Goal: Task Accomplishment & Management: Complete application form

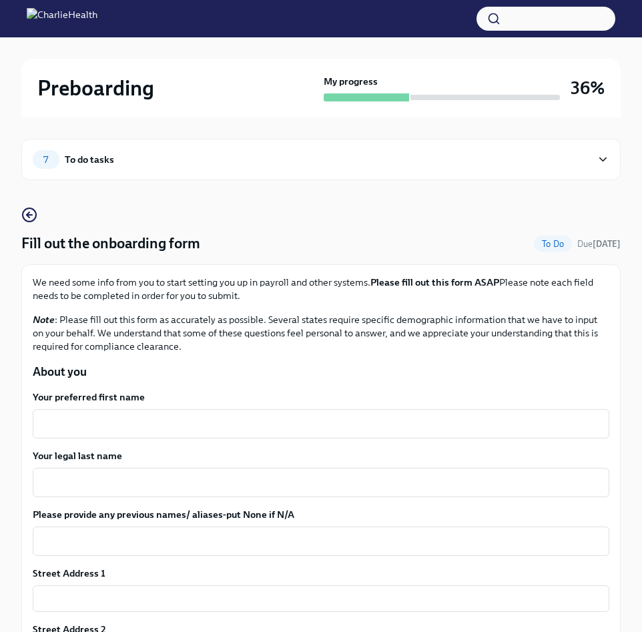
scroll to position [206, 0]
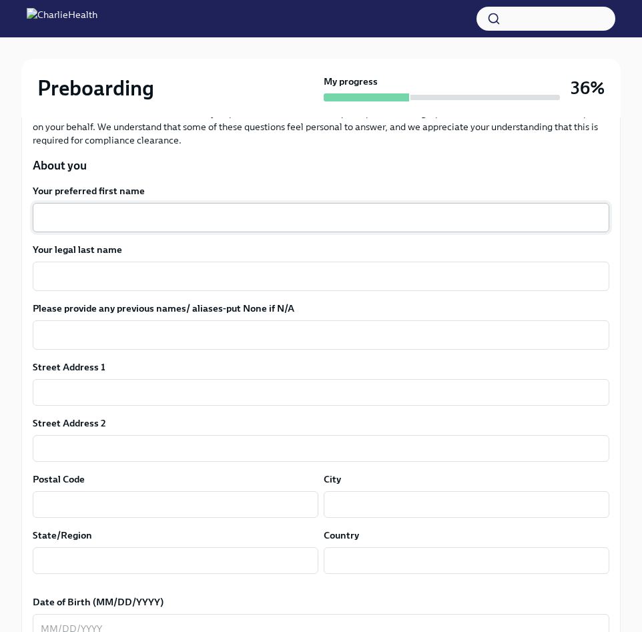
click at [102, 231] on div "x ​" at bounding box center [321, 217] width 576 height 29
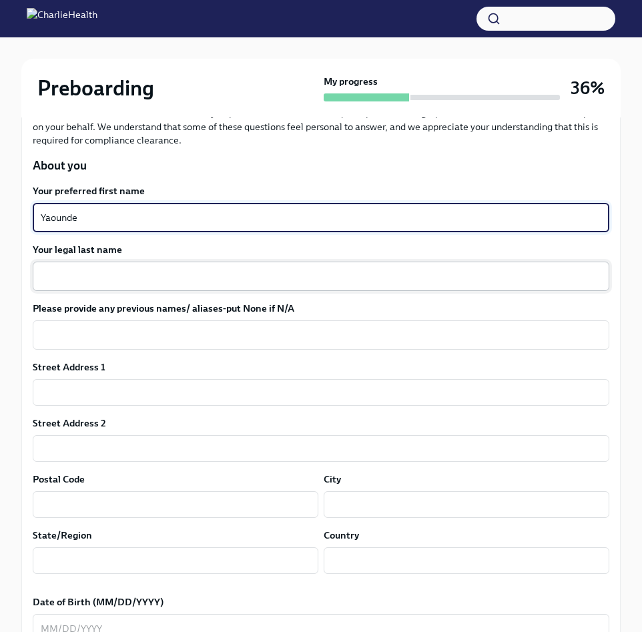
type textarea "Yaounde"
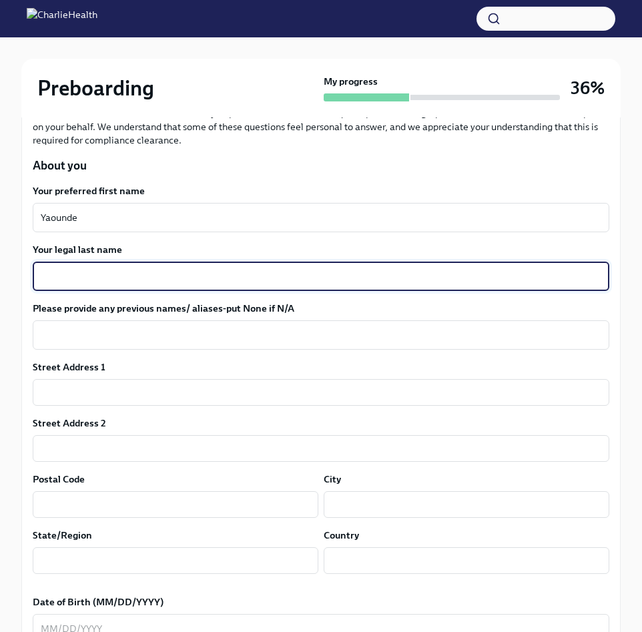
click at [93, 274] on textarea "Your legal last name" at bounding box center [321, 276] width 560 height 16
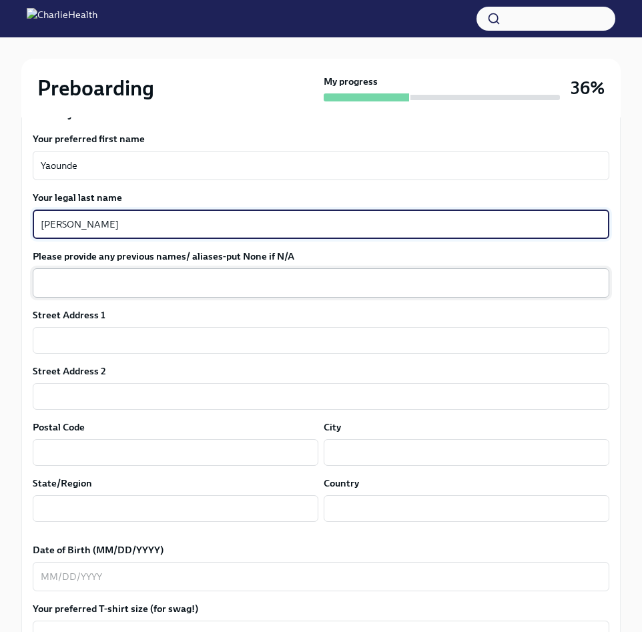
scroll to position [275, 0]
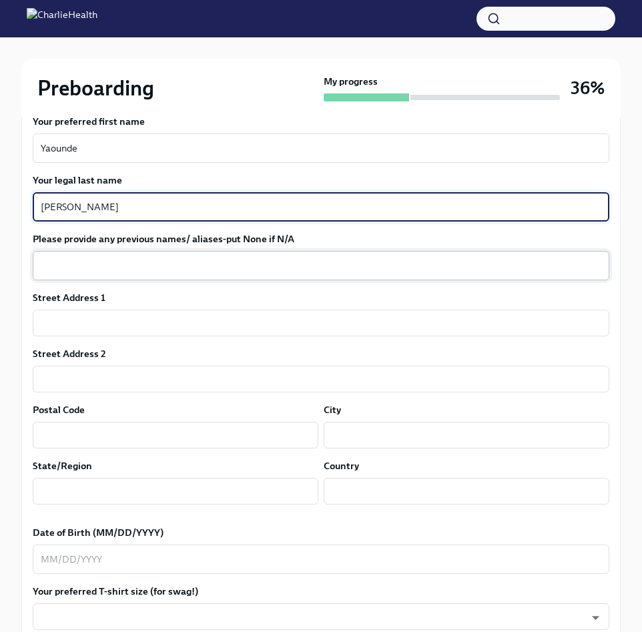
type textarea "[PERSON_NAME]"
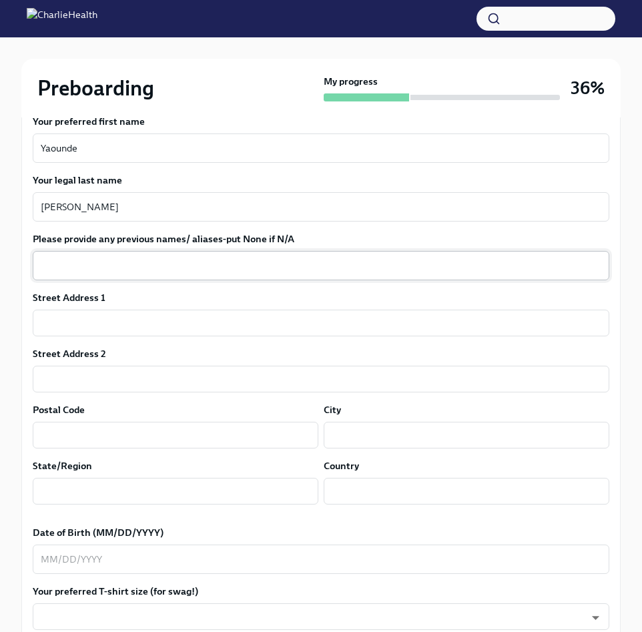
click at [116, 254] on div "x ​" at bounding box center [321, 265] width 576 height 29
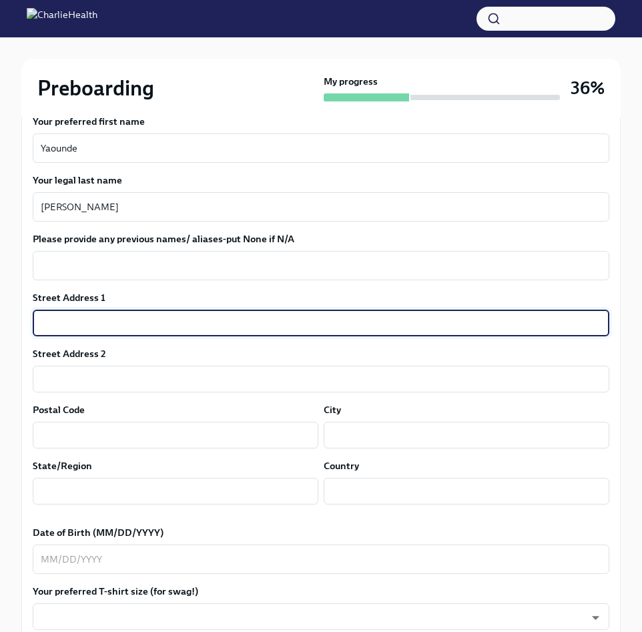
click at [88, 329] on input "text" at bounding box center [321, 322] width 576 height 27
type input "Y"
type input "[STREET_ADDRESS]"
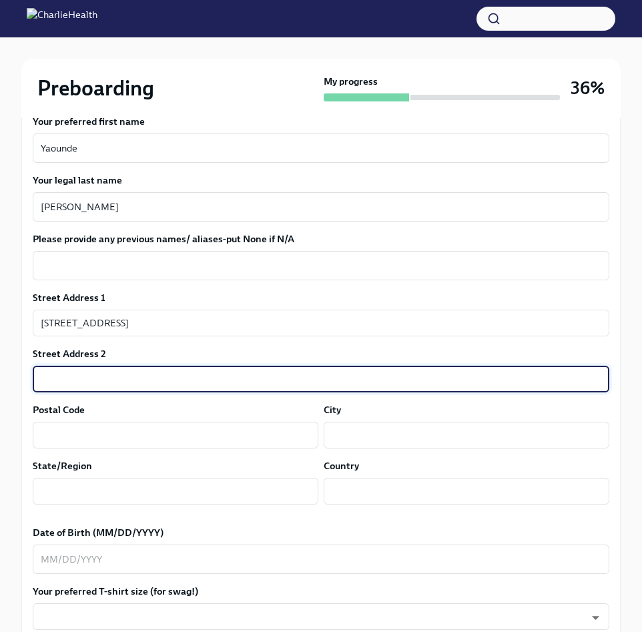
click at [82, 373] on input "text" at bounding box center [321, 379] width 576 height 27
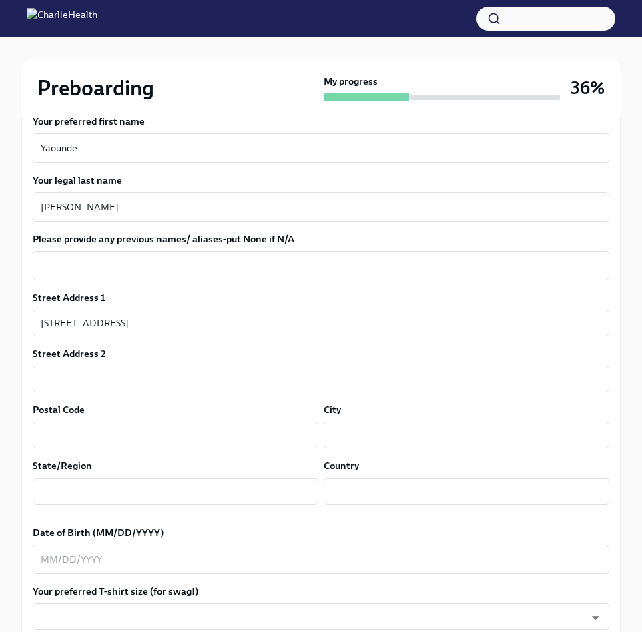
click at [73, 416] on div "Postal Code ​" at bounding box center [175, 425] width 285 height 45
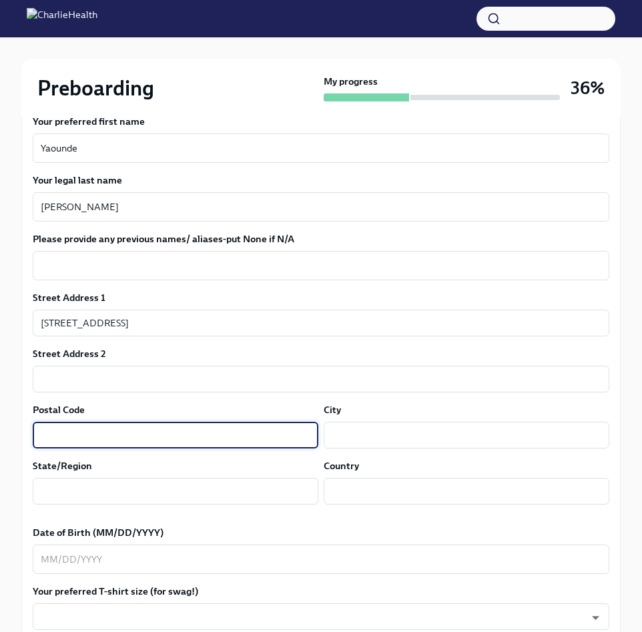
click at [69, 432] on input "text" at bounding box center [175, 435] width 285 height 27
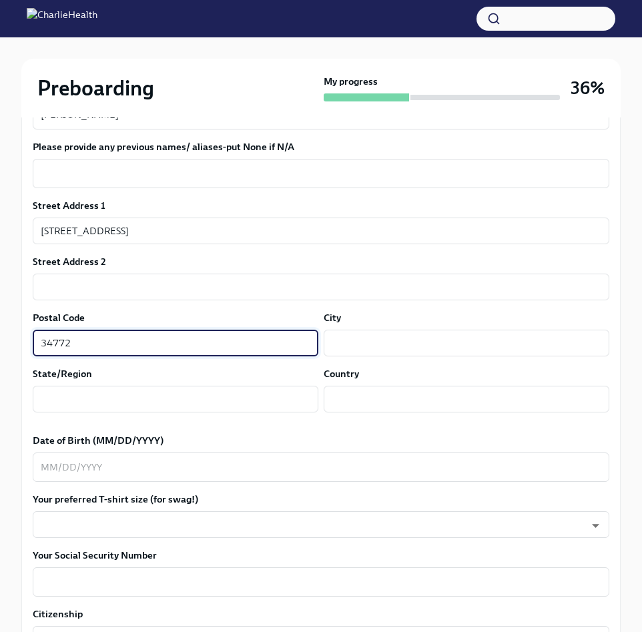
scroll to position [372, 0]
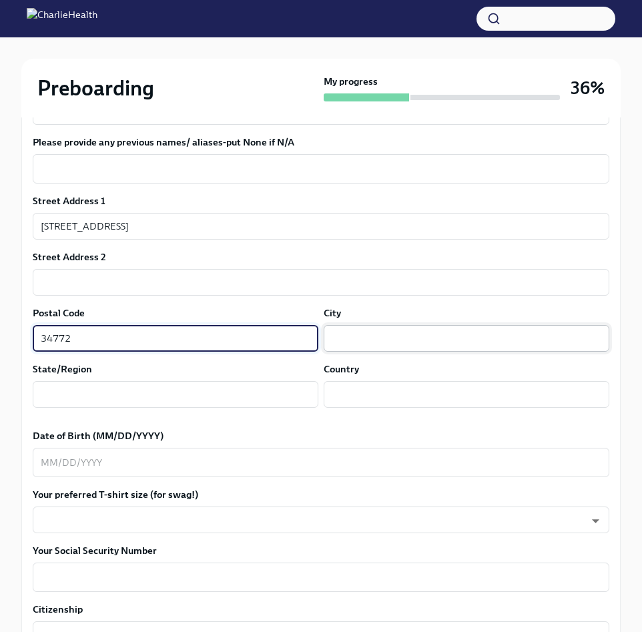
type input "34772"
click at [392, 335] on input "text" at bounding box center [465, 338] width 285 height 27
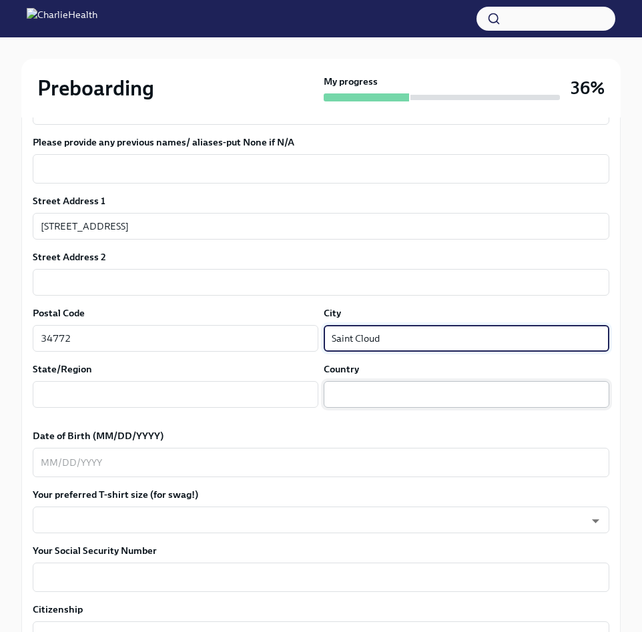
type input "Saint Cloud"
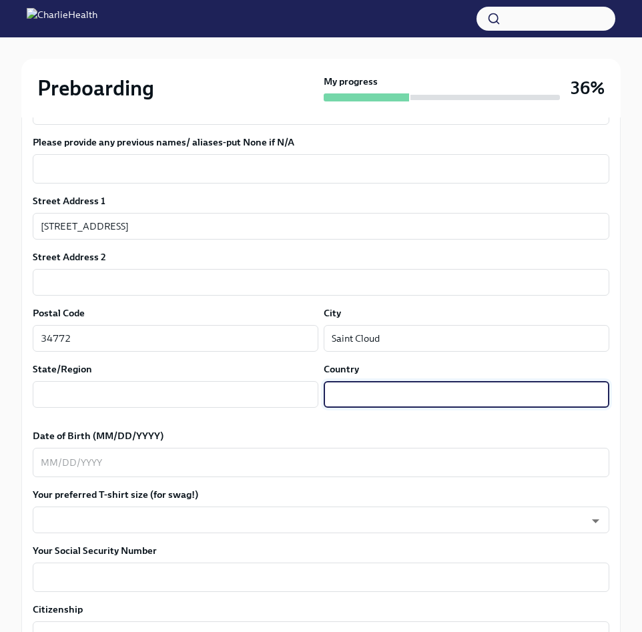
click at [416, 394] on input "text" at bounding box center [465, 394] width 285 height 27
type input "US"
click at [219, 416] on div "Street Address 1 [STREET_ADDRESS][GEOGRAPHIC_DATA] Address 2 ​ Postal Code 3477…" at bounding box center [321, 306] width 576 height 224
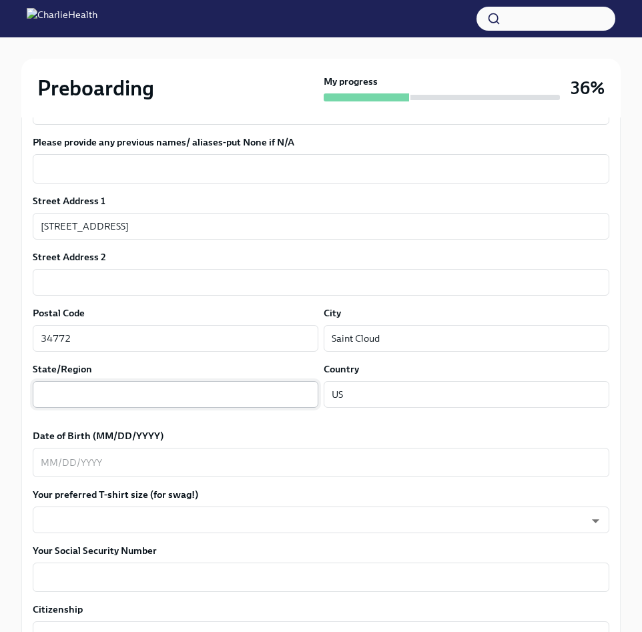
click at [219, 387] on input "text" at bounding box center [175, 394] width 285 height 27
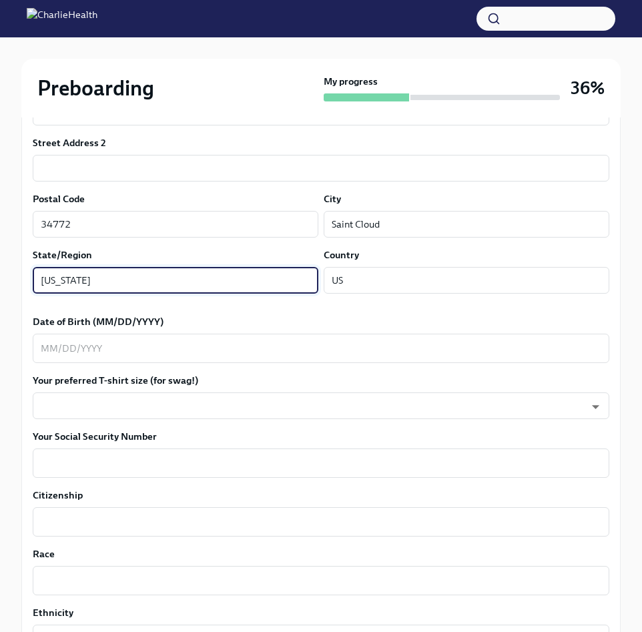
scroll to position [494, 0]
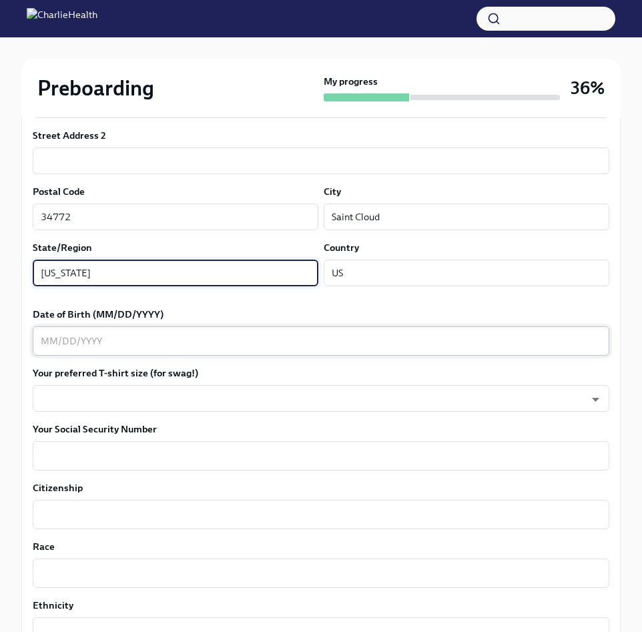
type input "[US_STATE]"
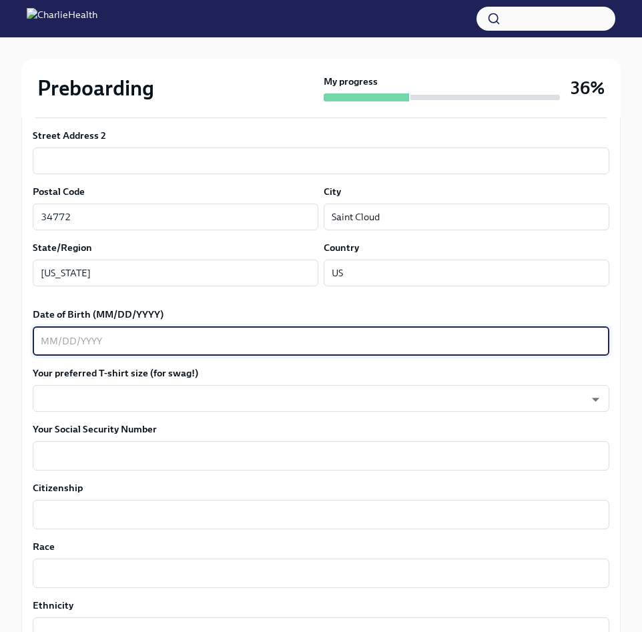
click at [215, 338] on textarea "Date of Birth (MM/DD/YYYY)" at bounding box center [321, 341] width 560 height 16
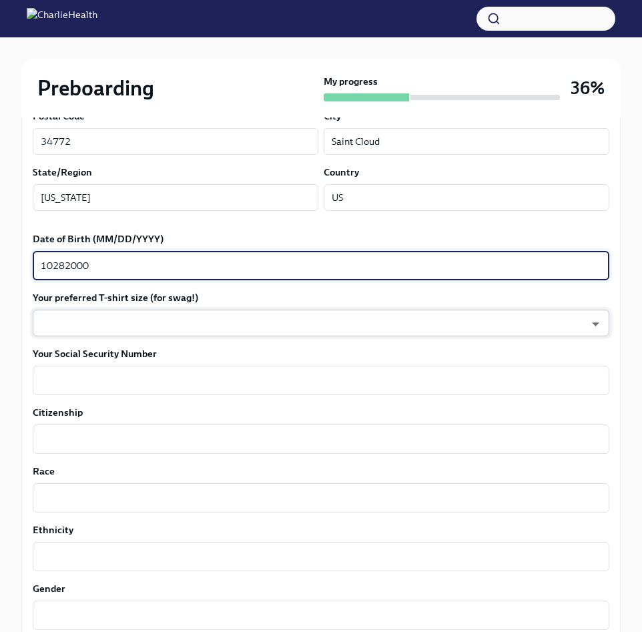
scroll to position [570, 0]
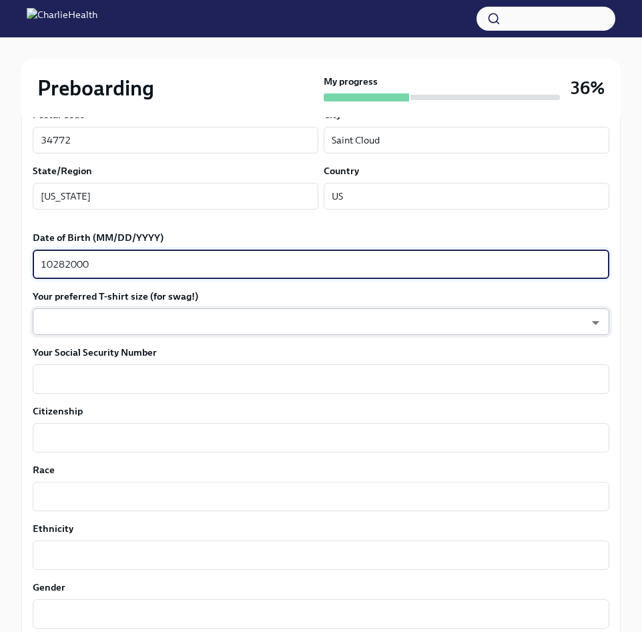
type textarea "10282000"
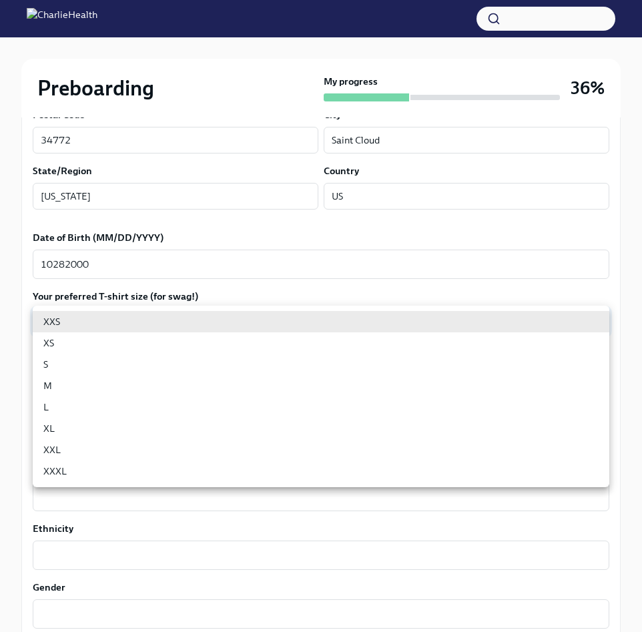
click at [217, 319] on body "Preboarding My progress 36% 7 To do tasks Fill out the onboarding form To Do Du…" at bounding box center [321, 332] width 642 height 1805
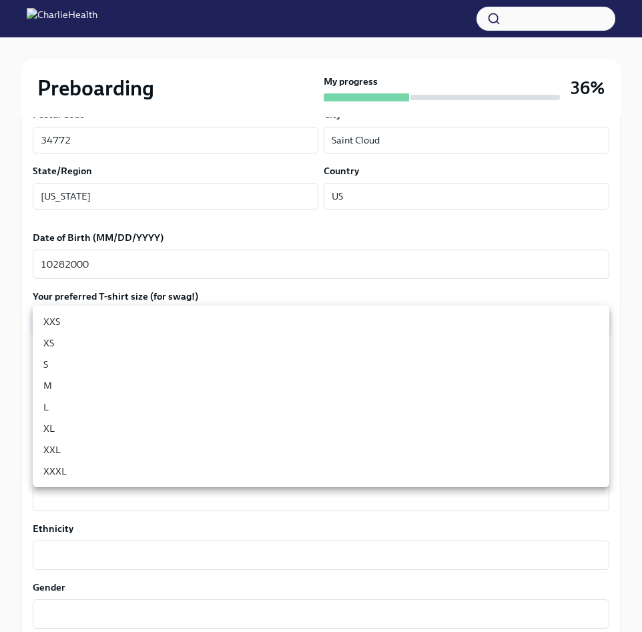
click at [138, 401] on li "L" at bounding box center [321, 406] width 576 height 21
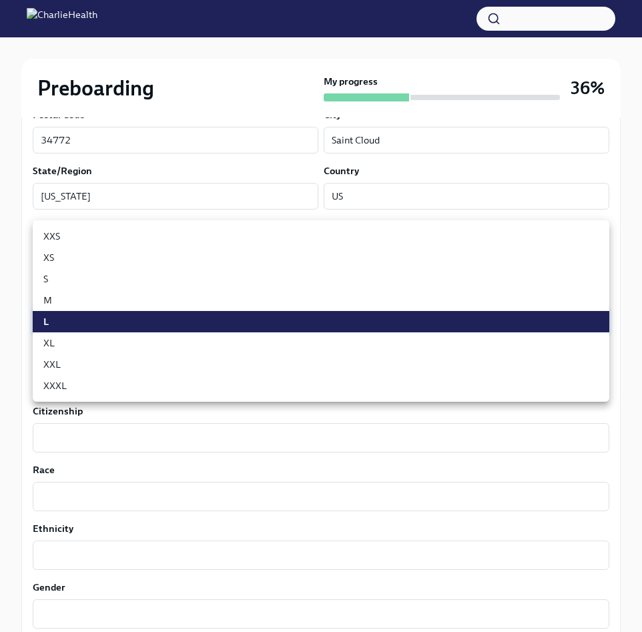
click at [129, 327] on body "Preboarding My progress 36% 7 To do tasks Fill out the onboarding form To Do Du…" at bounding box center [321, 332] width 642 height 1805
click at [127, 298] on li "M" at bounding box center [321, 299] width 576 height 21
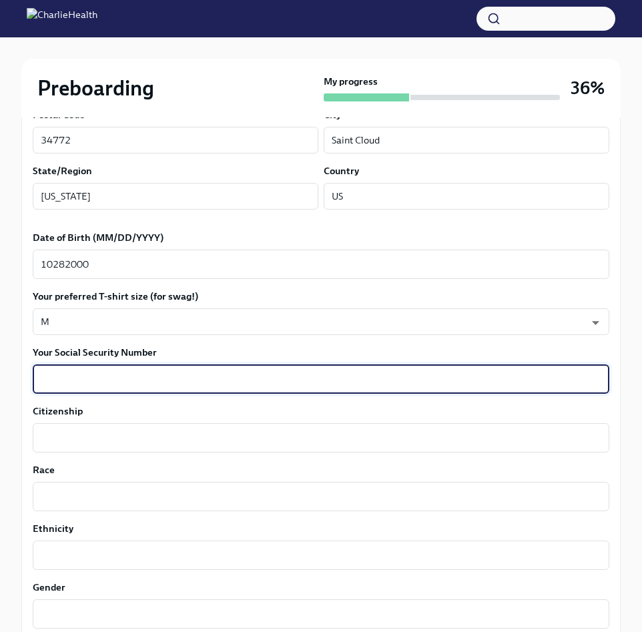
click at [86, 381] on textarea "Your Social Security Number" at bounding box center [321, 379] width 560 height 16
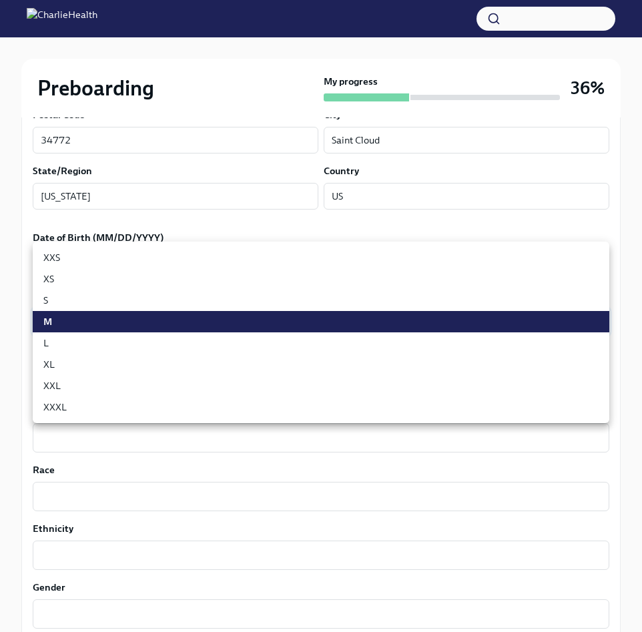
click at [83, 320] on body "Preboarding My progress 36% 7 To do tasks Fill out the onboarding form To Do Du…" at bounding box center [321, 332] width 642 height 1805
click at [65, 339] on li "L" at bounding box center [321, 342] width 576 height 21
type input "LvpEGRrq8"
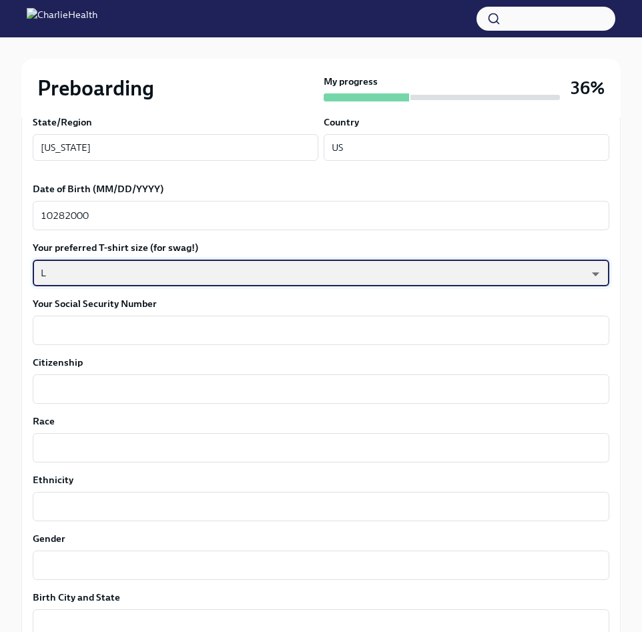
scroll to position [620, 0]
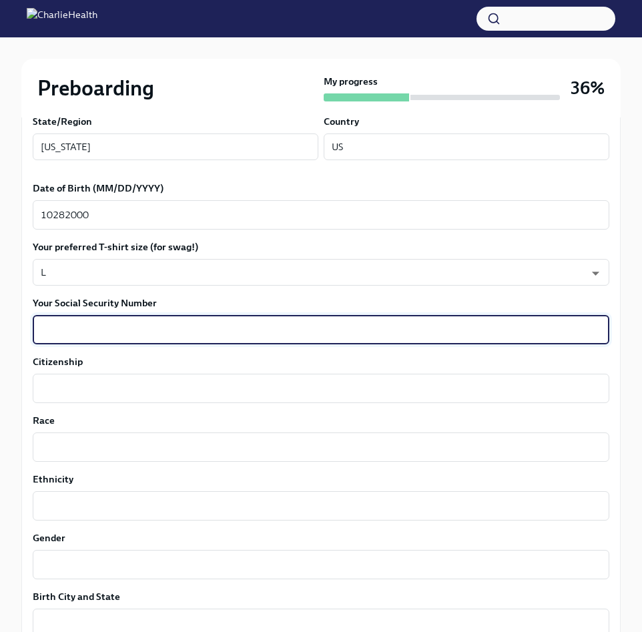
click at [81, 322] on textarea "Your Social Security Number" at bounding box center [321, 329] width 560 height 16
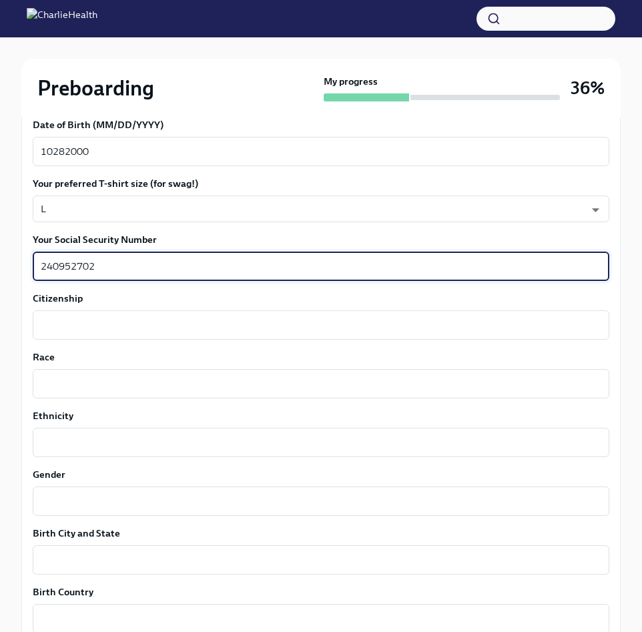
scroll to position [694, 0]
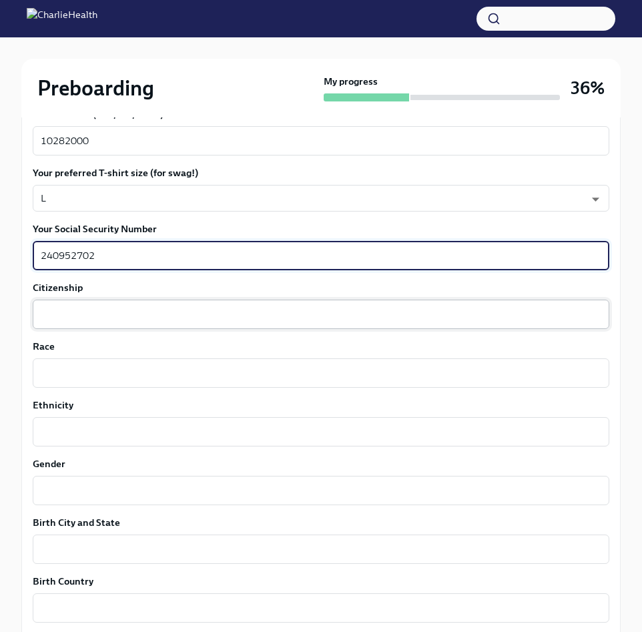
type textarea "240952702"
click at [53, 325] on div "x ​" at bounding box center [321, 313] width 576 height 29
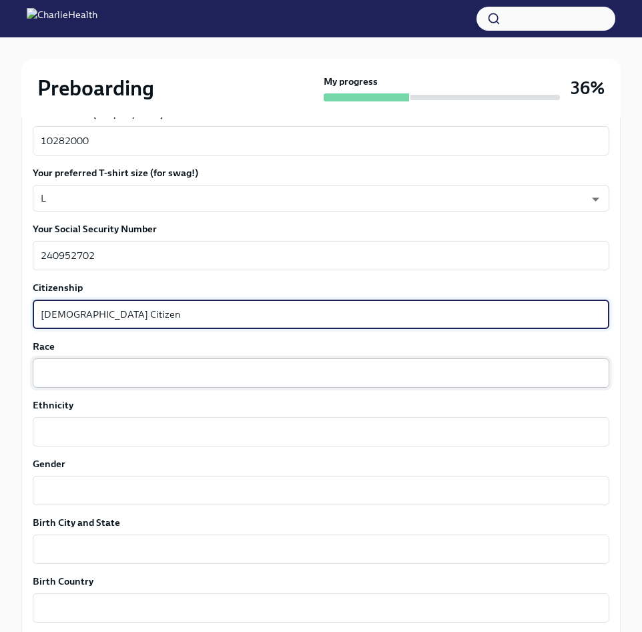
type textarea "[DEMOGRAPHIC_DATA] Citizen"
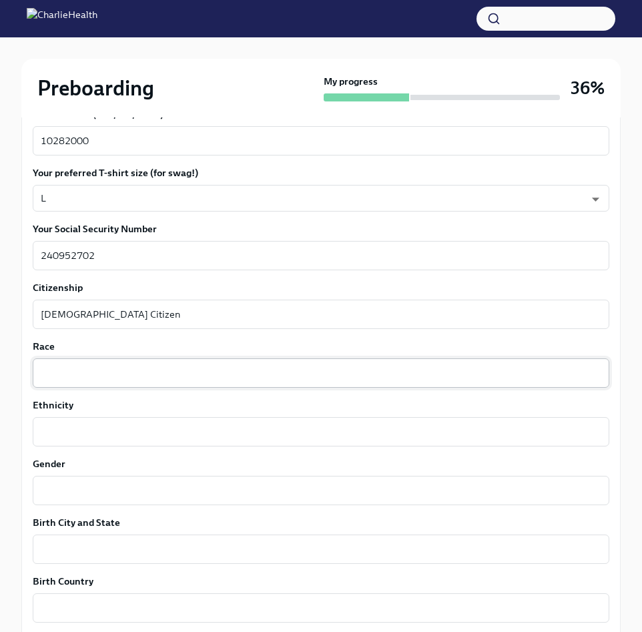
click at [79, 363] on div "x ​" at bounding box center [321, 372] width 576 height 29
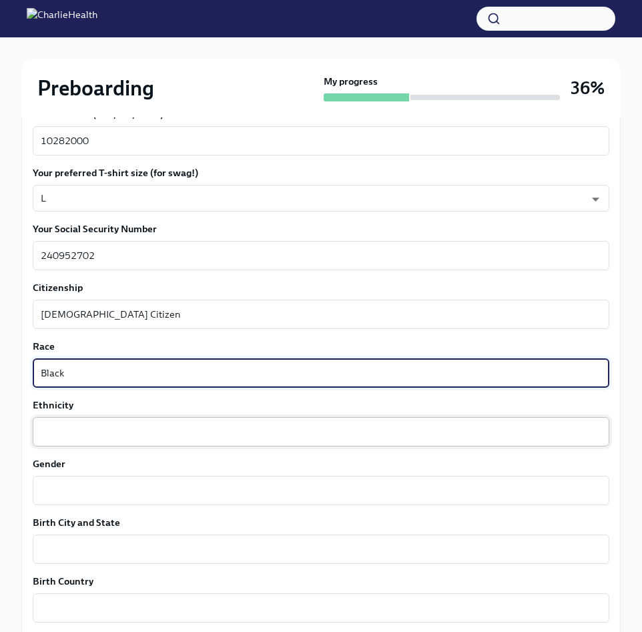
type textarea "Black"
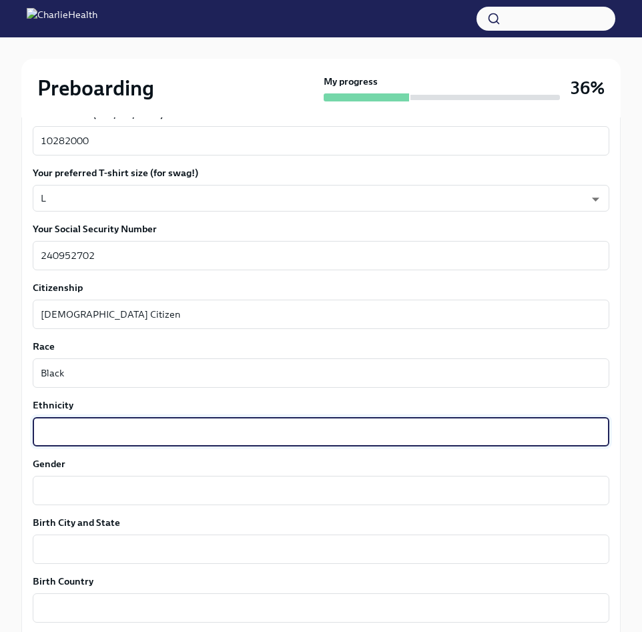
click at [76, 434] on textarea "Ethnicity" at bounding box center [321, 432] width 560 height 16
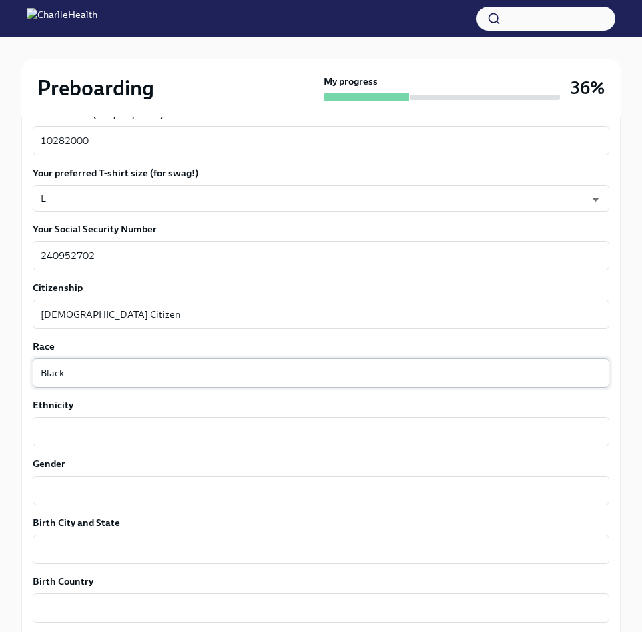
click at [87, 382] on div "Black x ​" at bounding box center [321, 372] width 576 height 29
click at [68, 422] on div "x ​" at bounding box center [321, 431] width 576 height 29
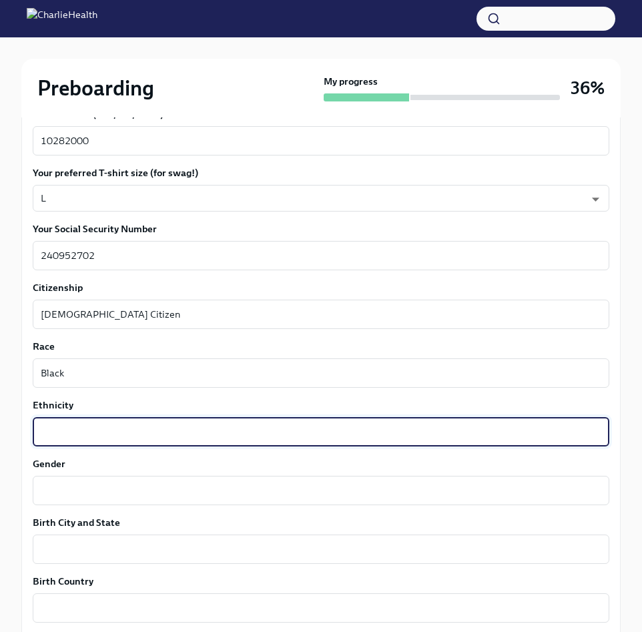
click at [82, 431] on textarea "Ethnicity" at bounding box center [321, 432] width 560 height 16
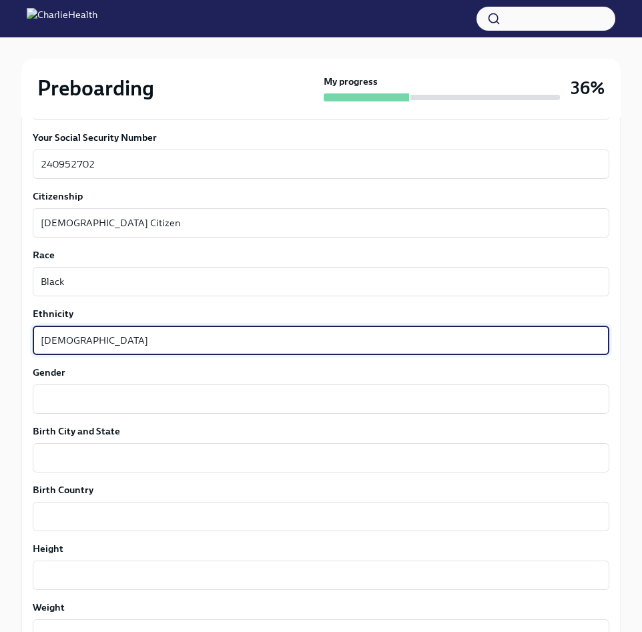
scroll to position [798, 0]
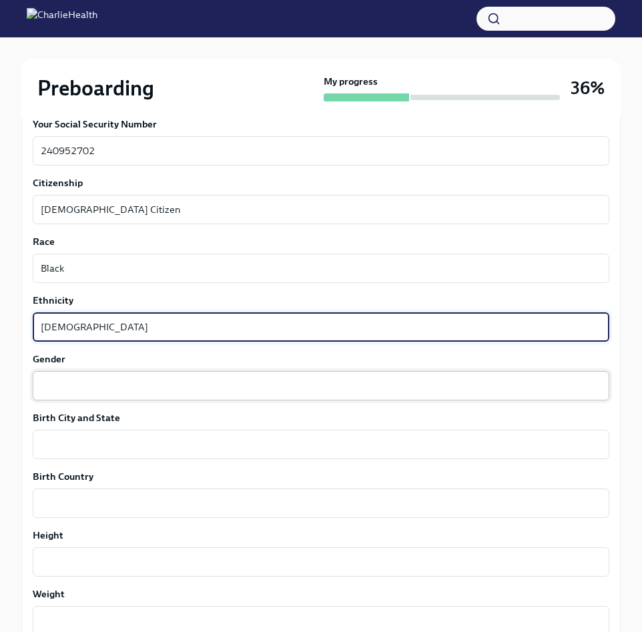
type textarea "[DEMOGRAPHIC_DATA]"
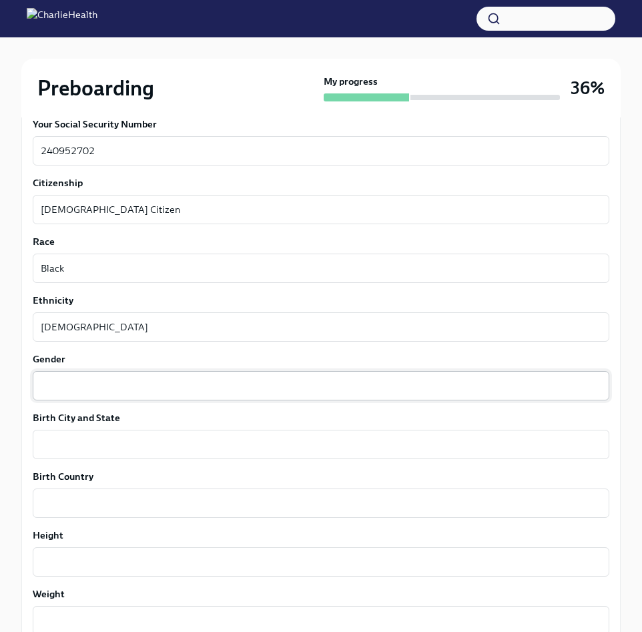
click at [97, 376] on div "x ​" at bounding box center [321, 385] width 576 height 29
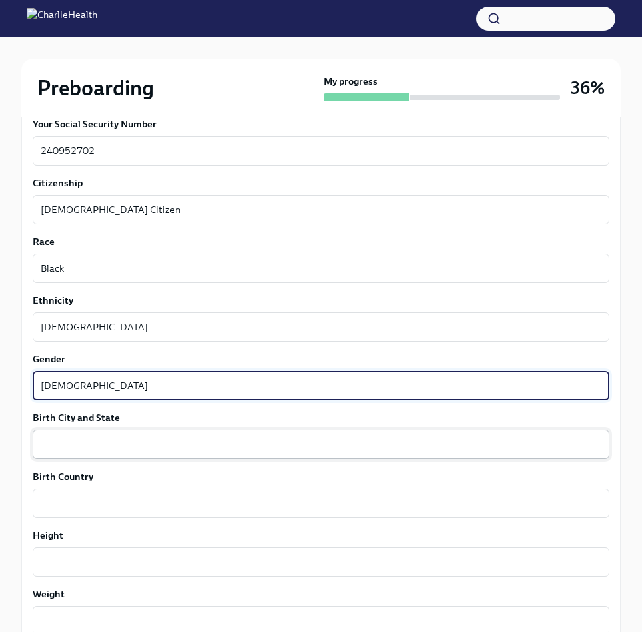
type textarea "[DEMOGRAPHIC_DATA]"
click at [121, 438] on textarea "Birth City and State" at bounding box center [321, 444] width 560 height 16
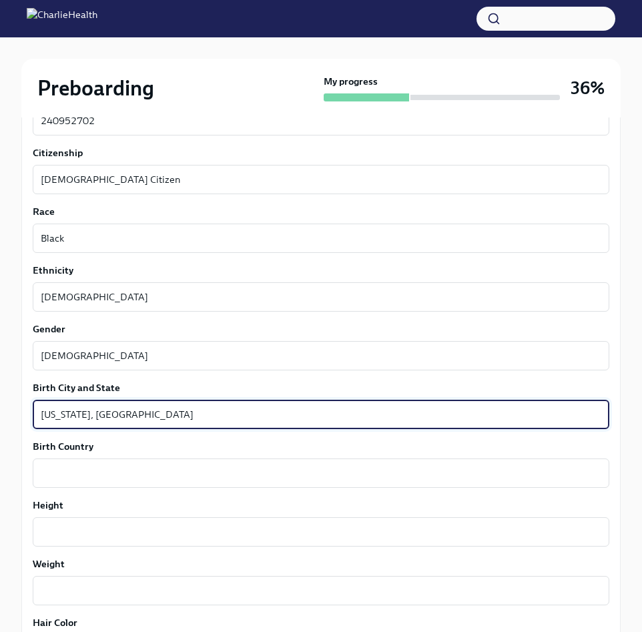
scroll to position [848, 0]
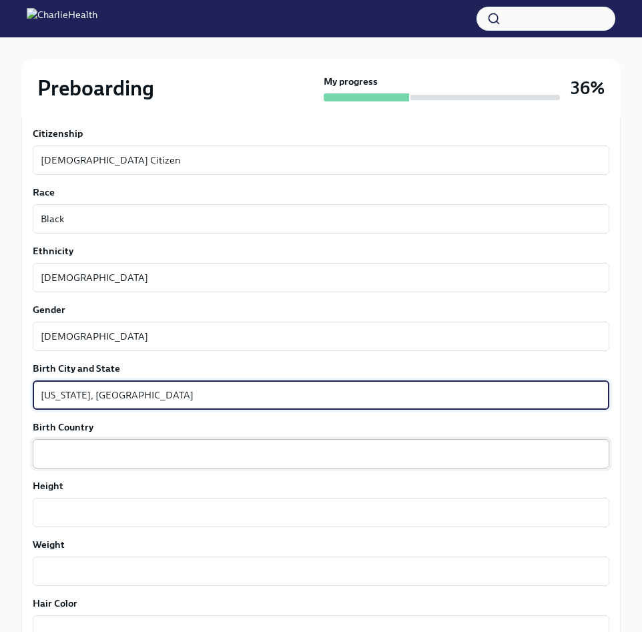
type textarea "[US_STATE], [GEOGRAPHIC_DATA]"
click at [137, 447] on textarea "Birth Country" at bounding box center [321, 454] width 560 height 16
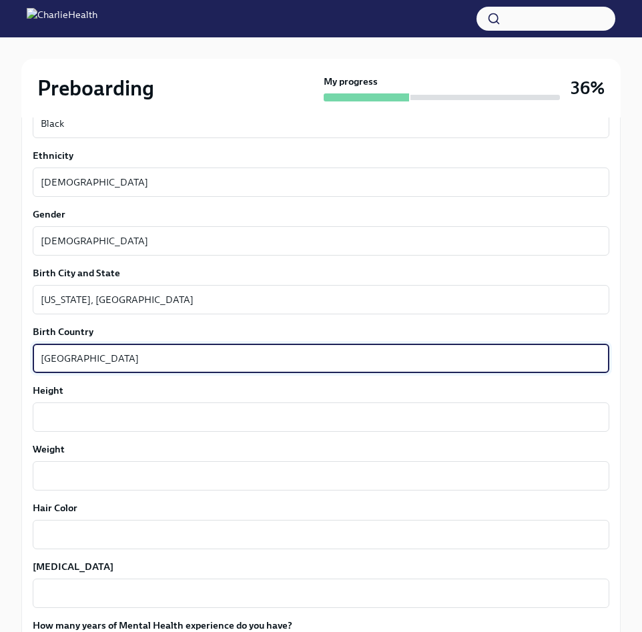
scroll to position [944, 0]
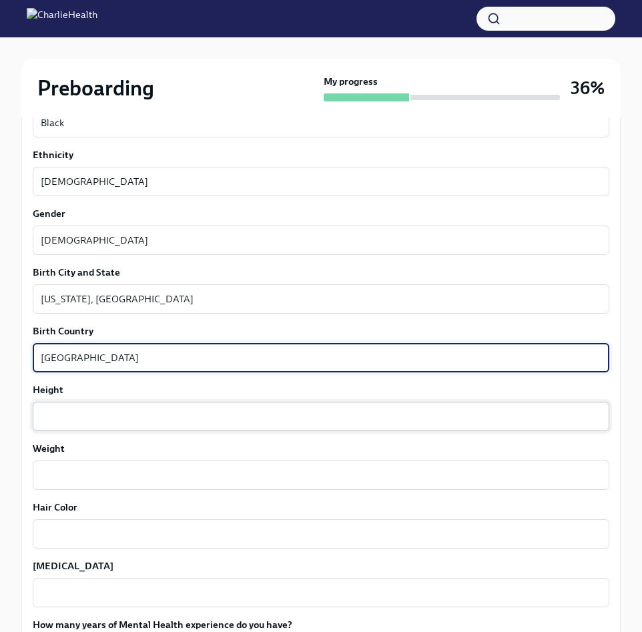
type textarea "[GEOGRAPHIC_DATA]"
click at [59, 412] on textarea "Height" at bounding box center [321, 416] width 560 height 16
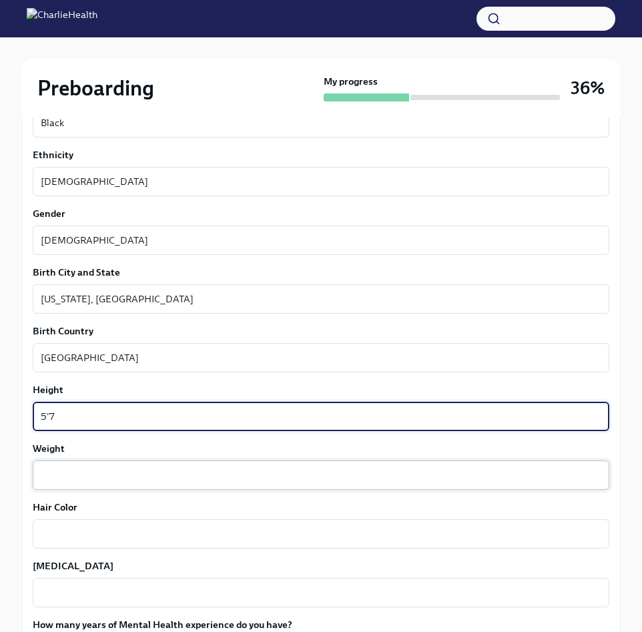
type textarea "5'7"
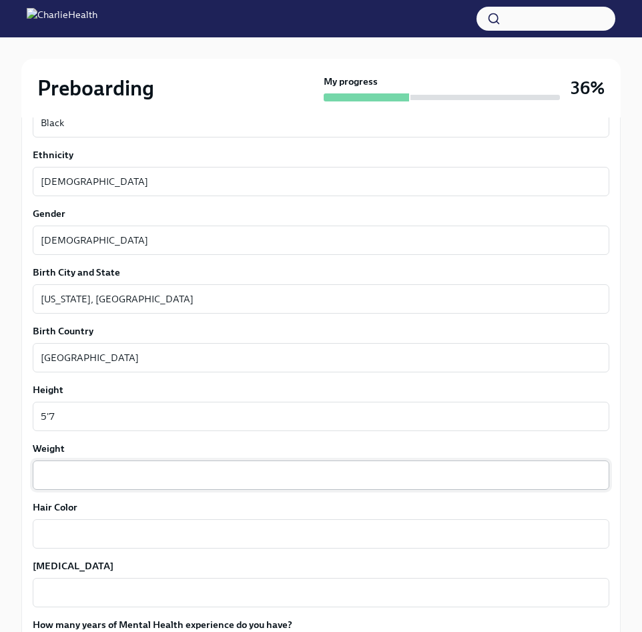
click at [59, 464] on div "x ​" at bounding box center [321, 474] width 576 height 29
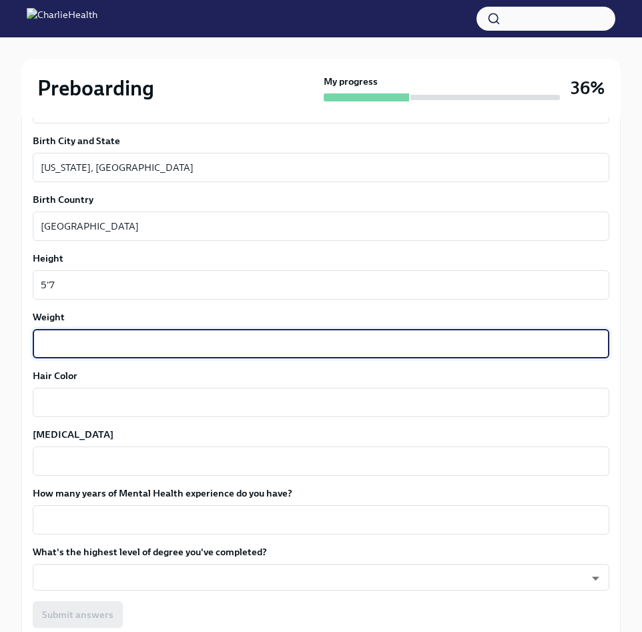
scroll to position [1085, 0]
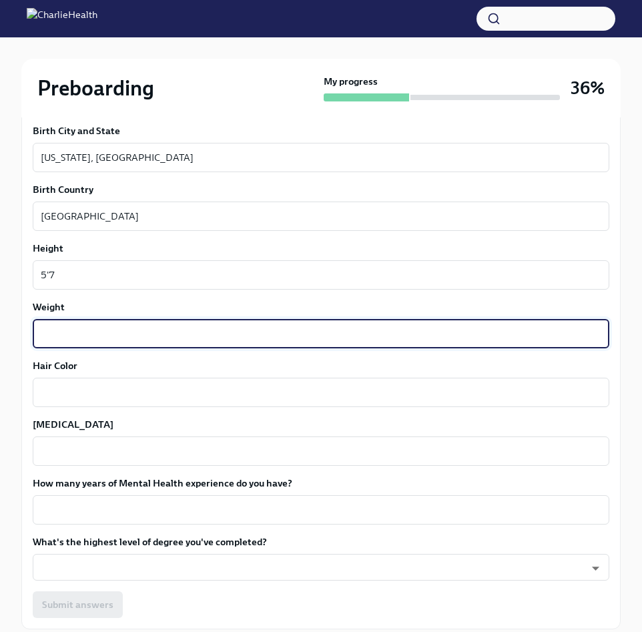
click at [89, 372] on div "Hair Color x ​" at bounding box center [321, 383] width 576 height 48
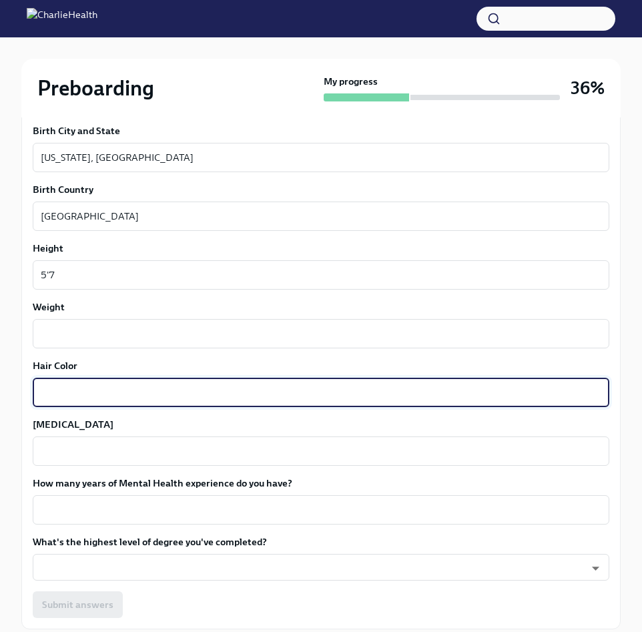
click at [81, 387] on textarea "Hair Color" at bounding box center [321, 392] width 560 height 16
type textarea "Black"
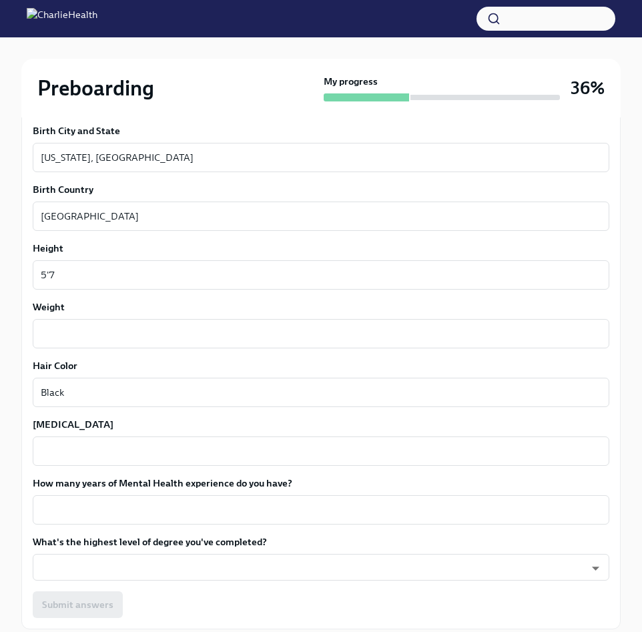
click at [81, 424] on label "[MEDICAL_DATA]" at bounding box center [321, 424] width 576 height 13
click at [81, 443] on textarea "[MEDICAL_DATA]" at bounding box center [321, 451] width 560 height 16
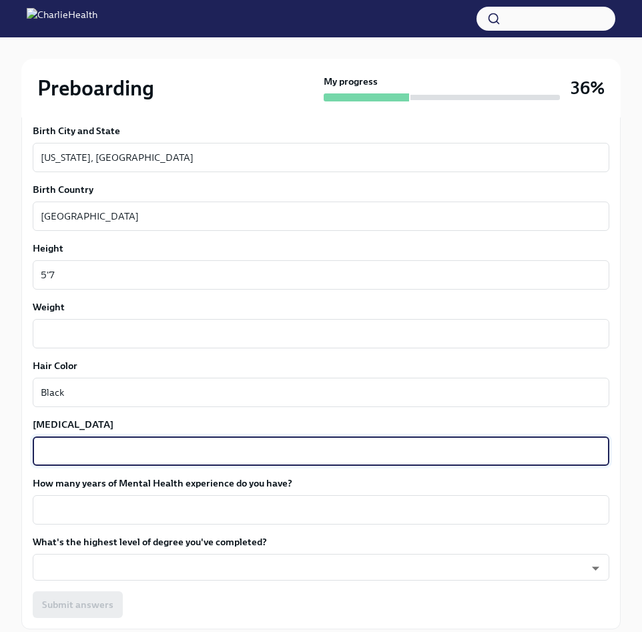
click at [81, 436] on div "x ​" at bounding box center [321, 450] width 576 height 29
type textarea "b"
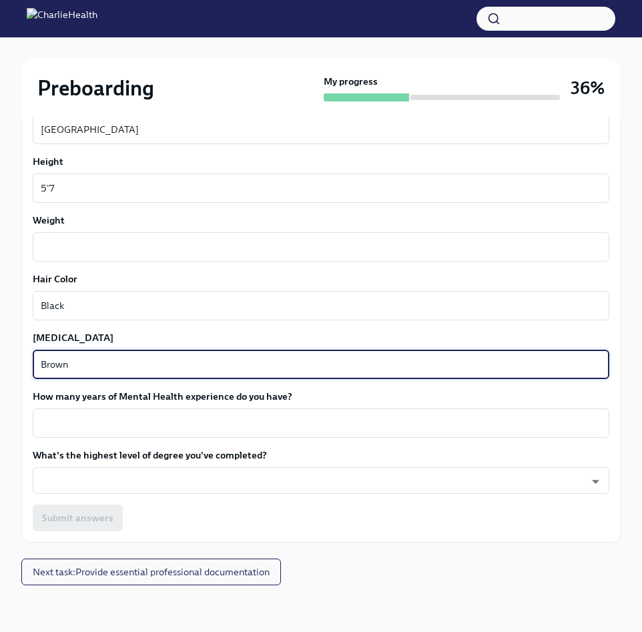
scroll to position [1173, 0]
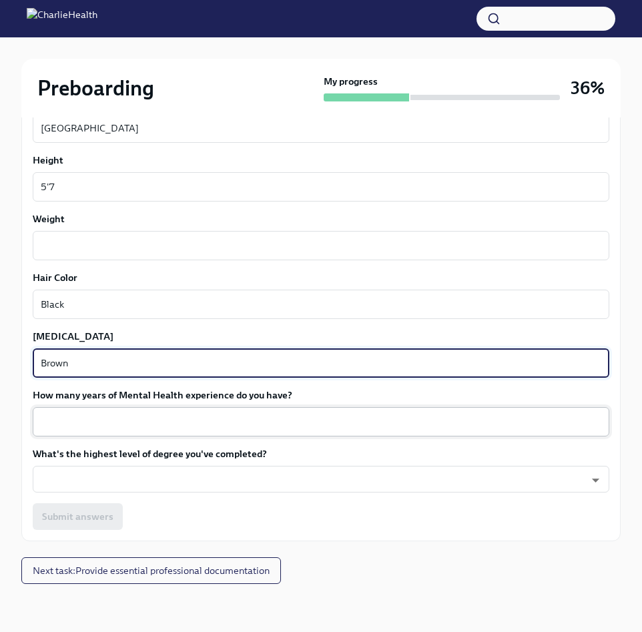
type textarea "Brown"
click at [43, 429] on textarea "How many years of Mental Health experience do you have?" at bounding box center [321, 422] width 560 height 16
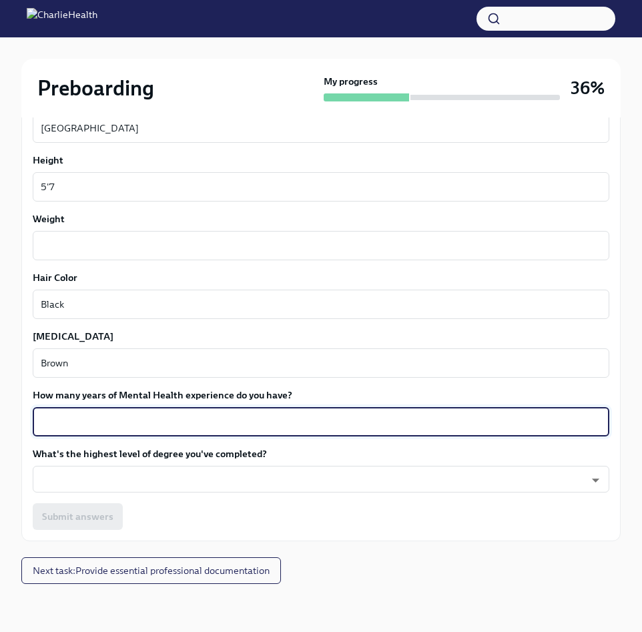
type textarea ")"
type textarea "0"
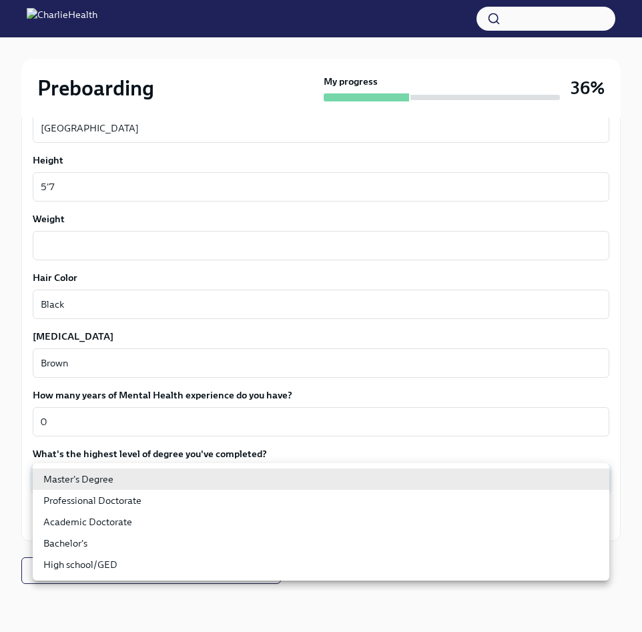
click at [84, 568] on li "High school/GED" at bounding box center [321, 564] width 576 height 21
type input "30XAMbLYA"
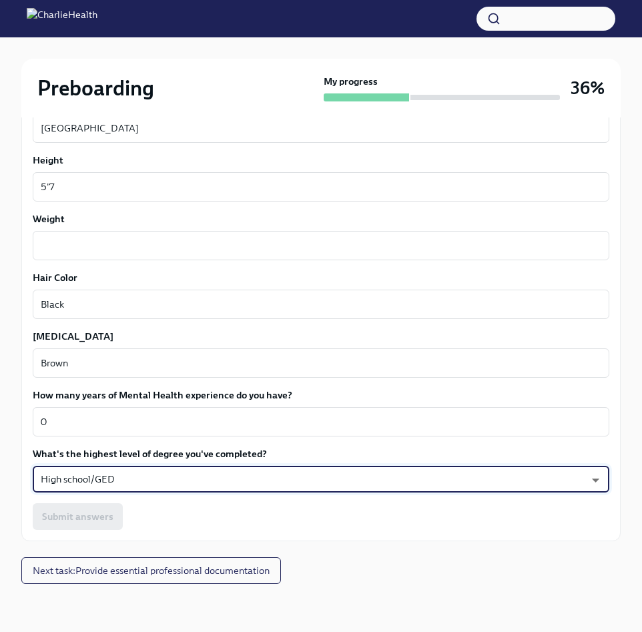
click at [77, 520] on div "Submit answers" at bounding box center [321, 516] width 576 height 27
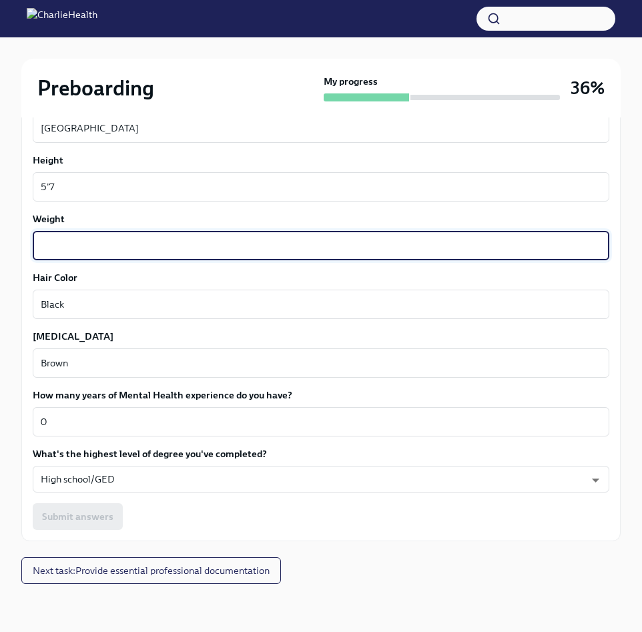
click at [174, 242] on textarea "Weight" at bounding box center [321, 245] width 560 height 16
type textarea "N/A"
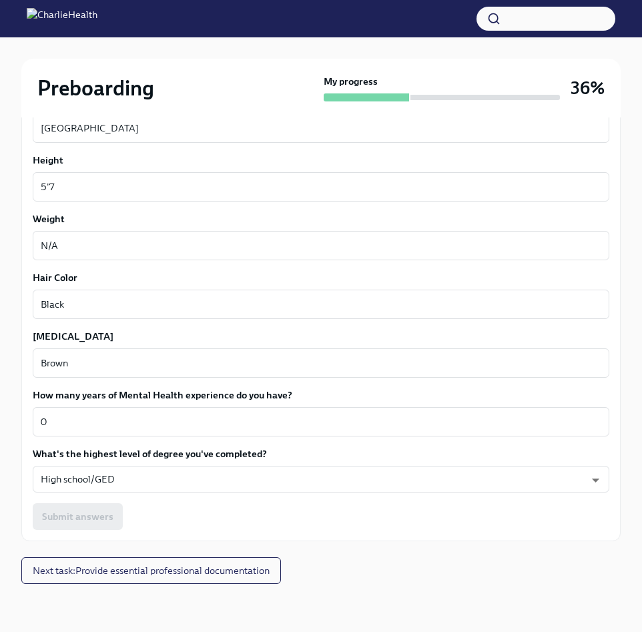
click at [106, 518] on div "Submit answers" at bounding box center [321, 516] width 576 height 27
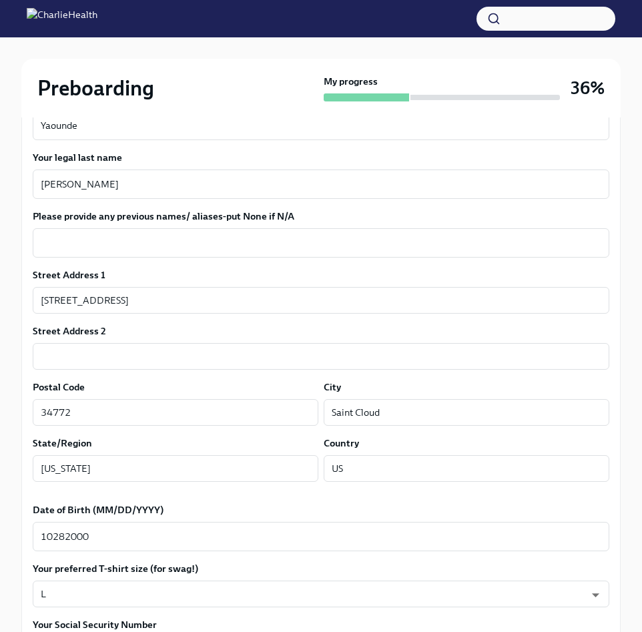
scroll to position [297, 0]
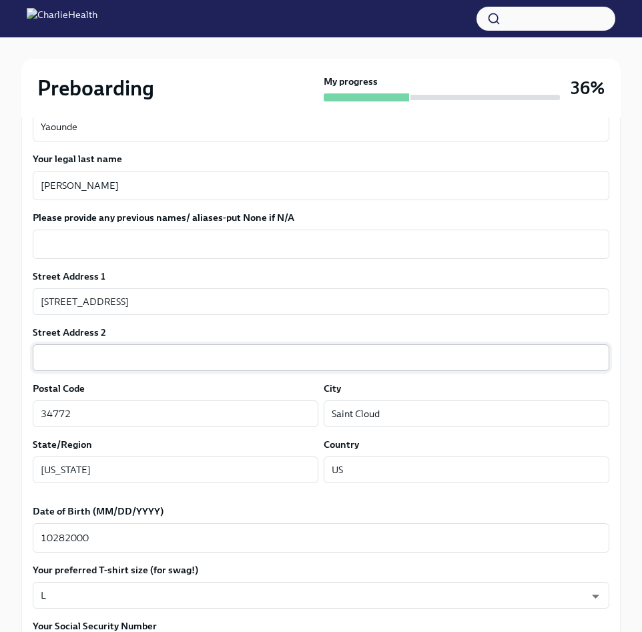
click at [270, 360] on input "text" at bounding box center [321, 357] width 576 height 27
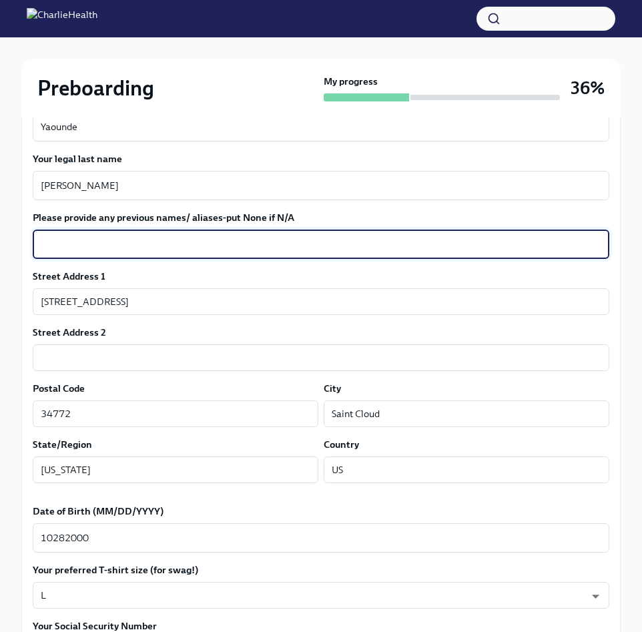
click at [267, 238] on textarea "Please provide any previous names/ aliases-put None if N/A" at bounding box center [321, 244] width 560 height 16
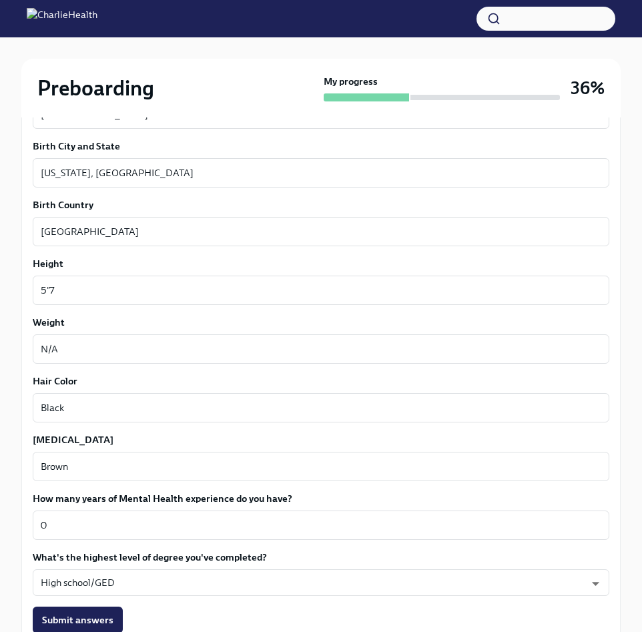
scroll to position [1173, 0]
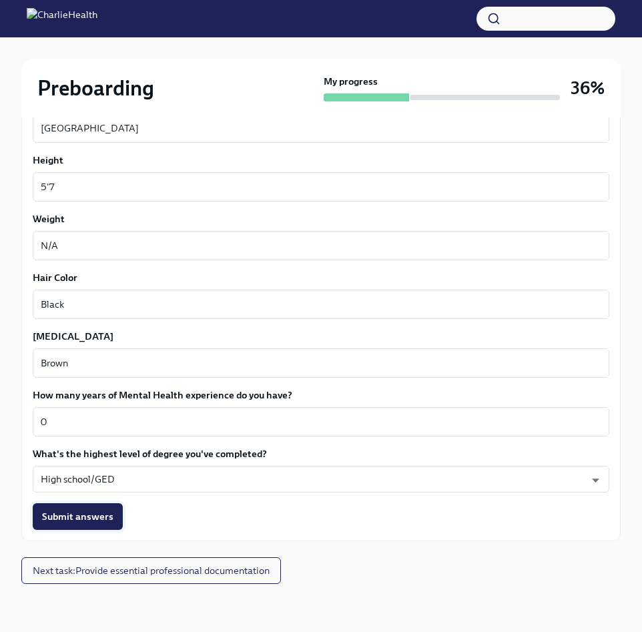
type textarea "N/A"
click at [87, 506] on button "Submit answers" at bounding box center [78, 516] width 90 height 27
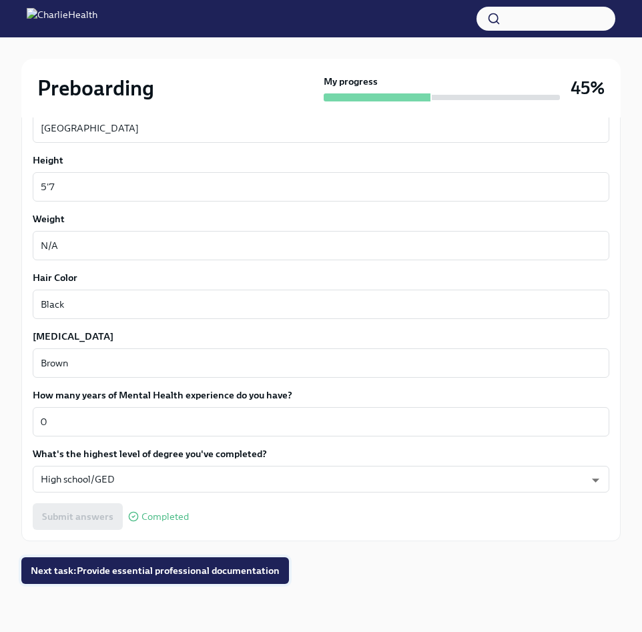
click at [120, 572] on span "Next task : Provide essential professional documentation" at bounding box center [155, 570] width 249 height 13
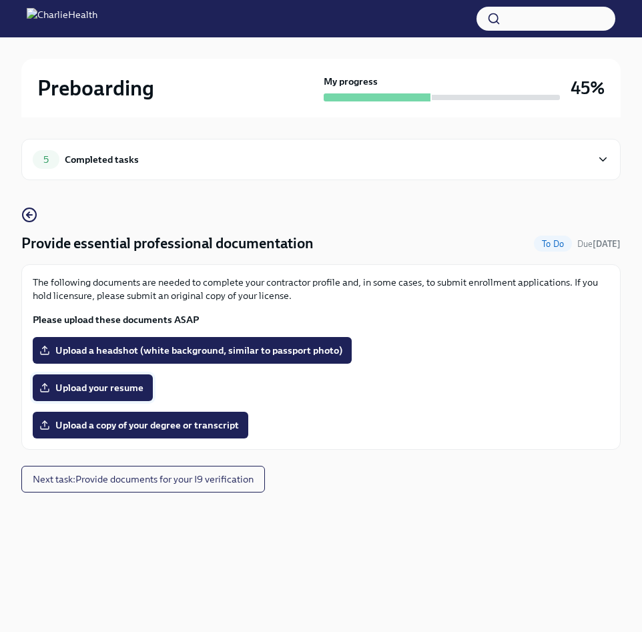
click at [129, 390] on span "Upload your resume" at bounding box center [92, 387] width 101 height 13
click at [0, 0] on input "Upload your resume" at bounding box center [0, 0] width 0 height 0
click at [111, 396] on label "[PERSON_NAME] Resume.pdf" at bounding box center [116, 387] width 166 height 27
click at [0, 0] on input "[PERSON_NAME] Resume.pdf" at bounding box center [0, 0] width 0 height 0
click at [172, 347] on span "Upload a headshot (white background, similar to passport photo)" at bounding box center [192, 349] width 300 height 13
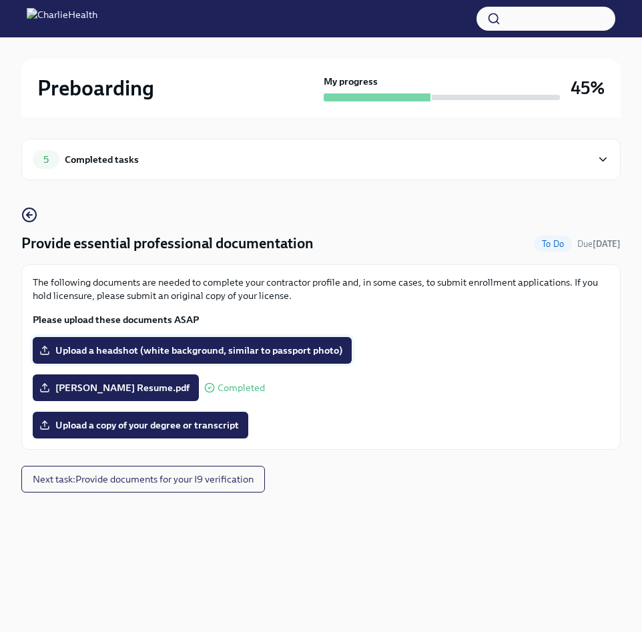
click at [0, 0] on input "Upload a headshot (white background, similar to passport photo)" at bounding box center [0, 0] width 0 height 0
click at [242, 350] on span "Upload a headshot (white background, similar to passport photo)" at bounding box center [192, 349] width 300 height 13
click at [0, 0] on input "Upload a headshot (white background, similar to passport photo)" at bounding box center [0, 0] width 0 height 0
click at [211, 345] on span "D860FF9A-A656-4D95-87D9-7912CE523879.jpeg" at bounding box center [160, 349] width 237 height 13
click at [0, 0] on input "D860FF9A-A656-4D95-87D9-7912CE523879.jpeg" at bounding box center [0, 0] width 0 height 0
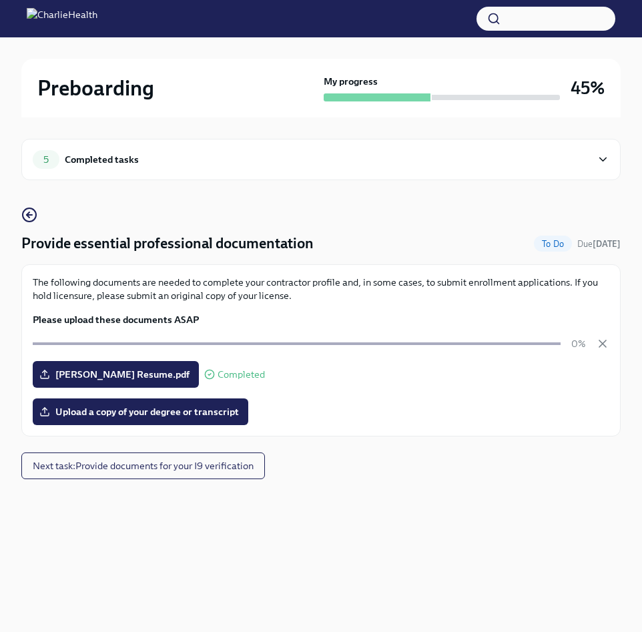
click at [593, 341] on div "0%" at bounding box center [321, 343] width 576 height 13
click at [600, 341] on icon "button" at bounding box center [602, 343] width 7 height 7
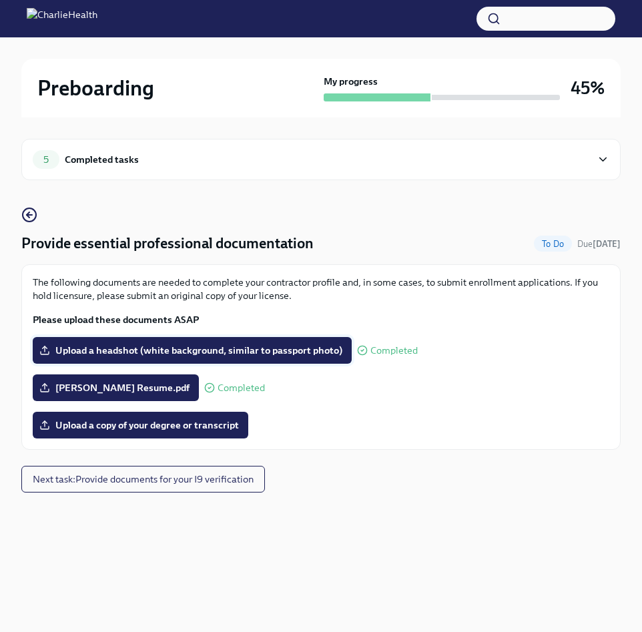
click at [259, 350] on span "Upload a headshot (white background, similar to passport photo)" at bounding box center [192, 349] width 300 height 13
click at [0, 0] on input "Upload a headshot (white background, similar to passport photo)" at bounding box center [0, 0] width 0 height 0
click at [345, 351] on label "Upload a headshot (white background, similar to passport photo)" at bounding box center [192, 350] width 319 height 27
click at [0, 0] on input "Upload a headshot (white background, similar to passport photo)" at bounding box center [0, 0] width 0 height 0
click at [316, 417] on div "Upload a copy of your degree or transcript" at bounding box center [321, 425] width 576 height 27
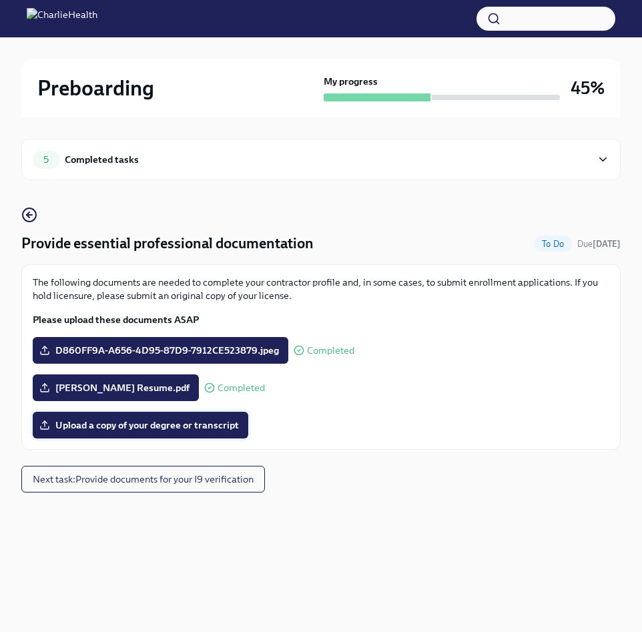
click at [156, 427] on span "Upload a copy of your degree or transcript" at bounding box center [140, 424] width 197 height 13
click at [0, 0] on input "Upload a copy of your degree or transcript" at bounding box center [0, 0] width 0 height 0
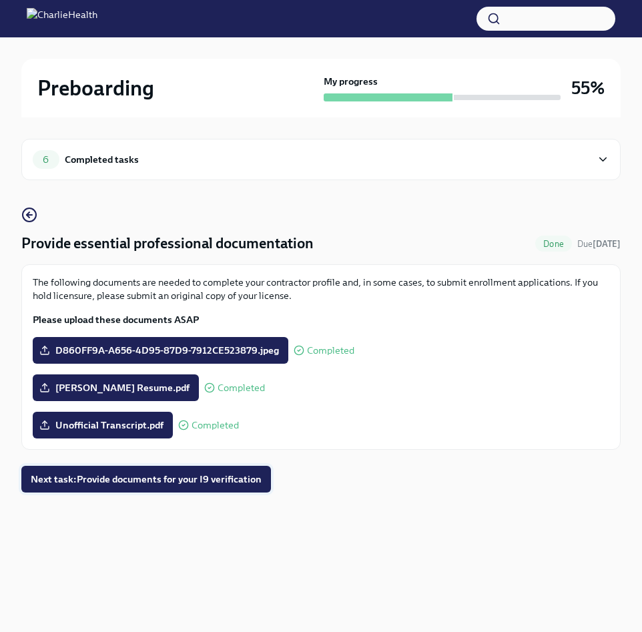
click at [224, 483] on span "Next task : Provide documents for your I9 verification" at bounding box center [146, 478] width 231 height 13
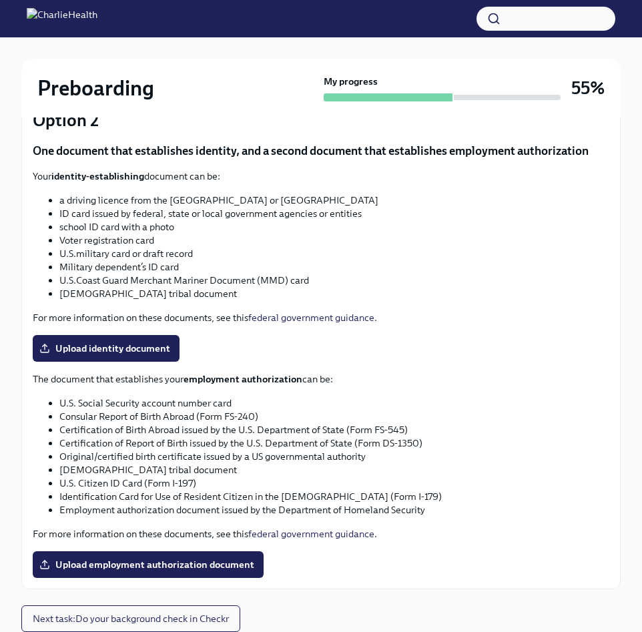
scroll to position [504, 0]
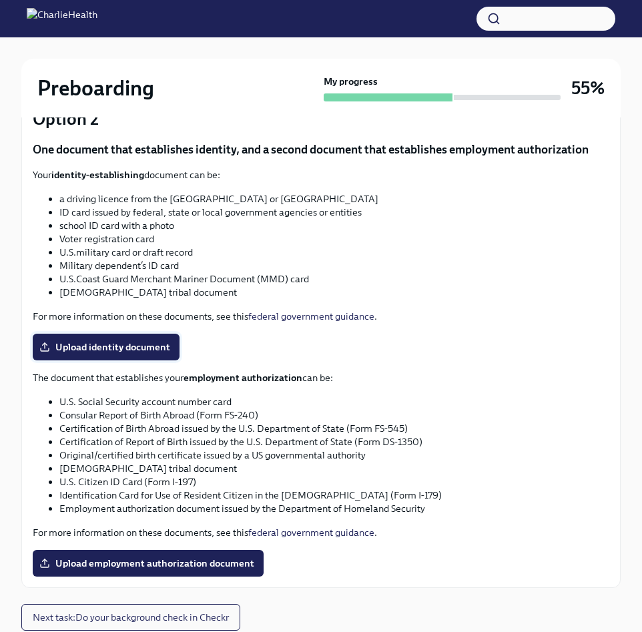
click at [120, 341] on span "Upload identity document" at bounding box center [106, 346] width 128 height 13
click at [0, 0] on input "Upload identity document" at bounding box center [0, 0] width 0 height 0
click at [159, 352] on span "Upload identity document" at bounding box center [106, 346] width 128 height 13
click at [0, 0] on input "Upload identity document" at bounding box center [0, 0] width 0 height 0
click at [122, 337] on label "Upload identity document" at bounding box center [106, 346] width 147 height 27
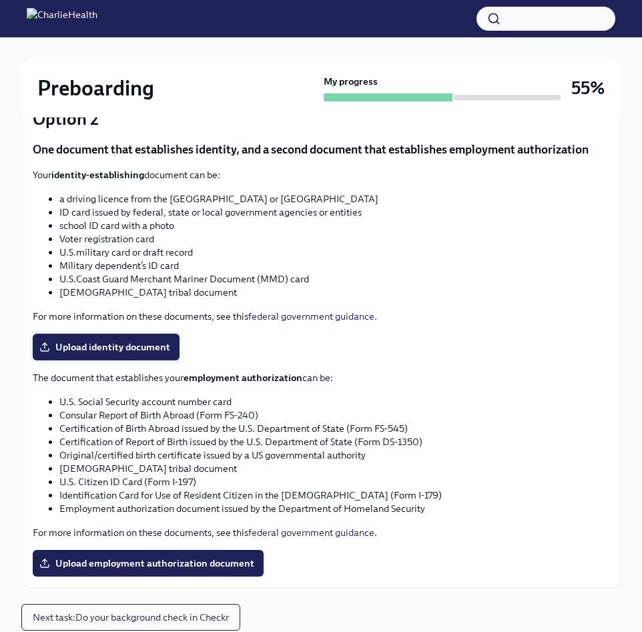
click at [0, 0] on input "Upload identity document" at bounding box center [0, 0] width 0 height 0
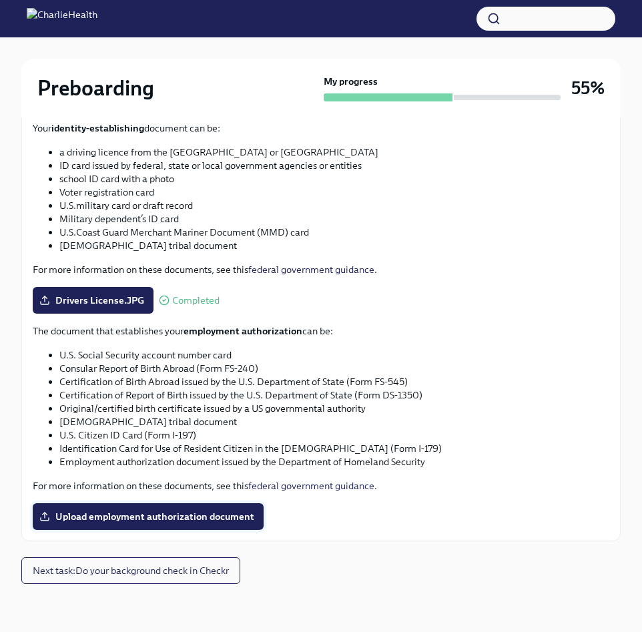
click at [177, 517] on span "Upload employment authorization document" at bounding box center [148, 516] width 212 height 13
click at [0, 0] on input "Upload employment authorization document" at bounding box center [0, 0] width 0 height 0
click at [578, 308] on div "Drivers License.JPG Completed" at bounding box center [321, 300] width 576 height 27
click at [209, 516] on span "Upload employment authorization document" at bounding box center [148, 516] width 212 height 13
click at [0, 0] on input "Upload employment authorization document" at bounding box center [0, 0] width 0 height 0
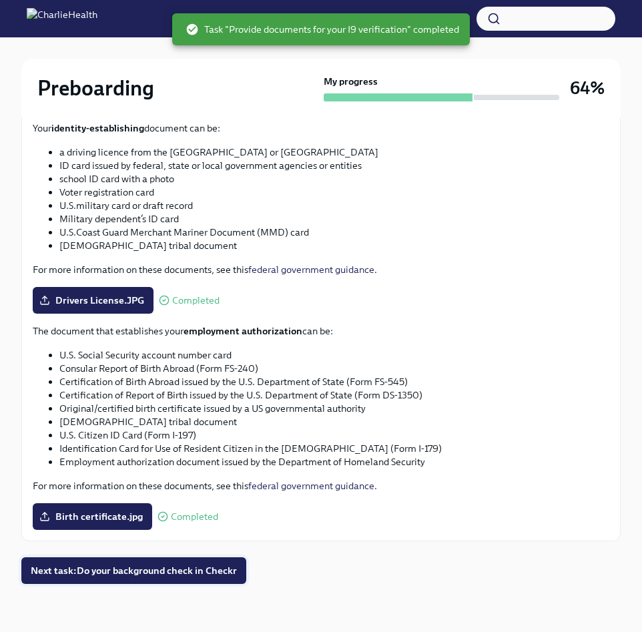
click at [207, 572] on span "Next task : Do your background check in Checkr" at bounding box center [134, 570] width 206 height 13
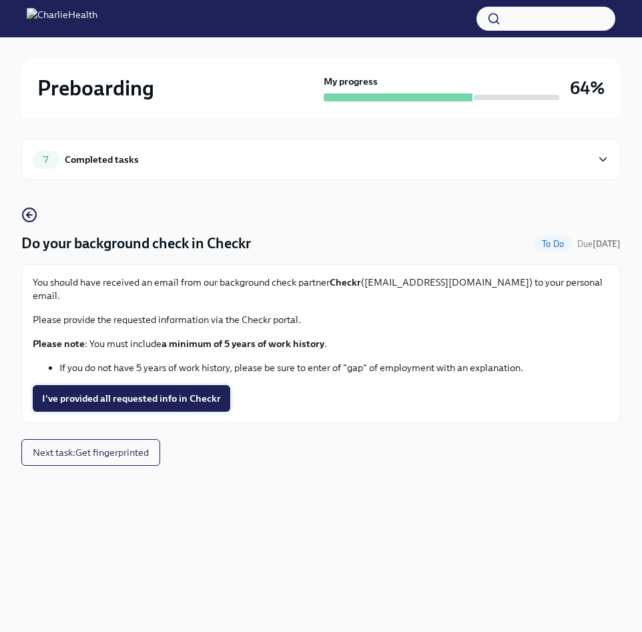
click at [111, 392] on span "I've provided all requested info in Checkr" at bounding box center [131, 398] width 179 height 13
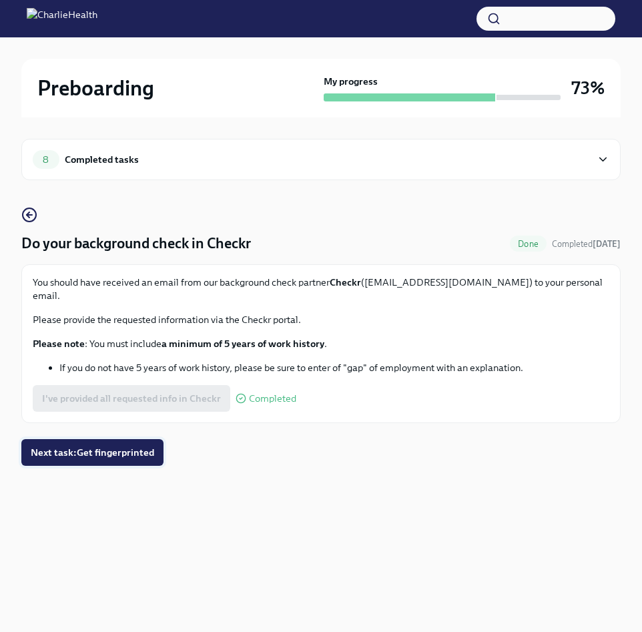
click at [89, 446] on span "Next task : Get fingerprinted" at bounding box center [92, 452] width 123 height 13
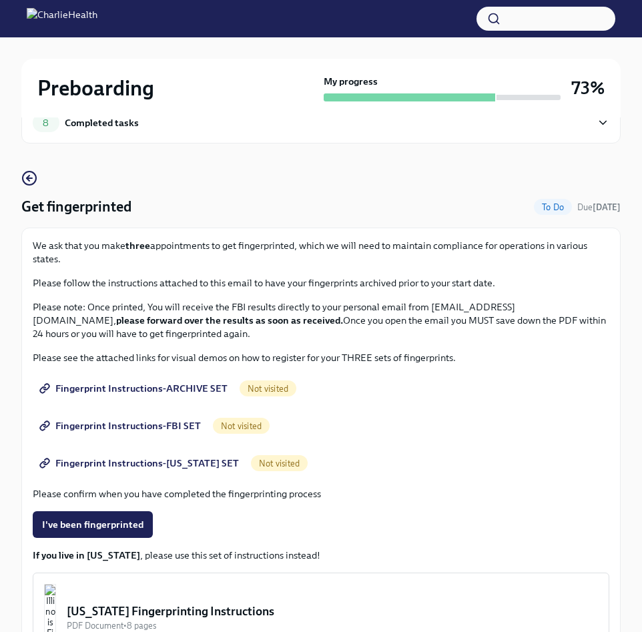
scroll to position [29, 0]
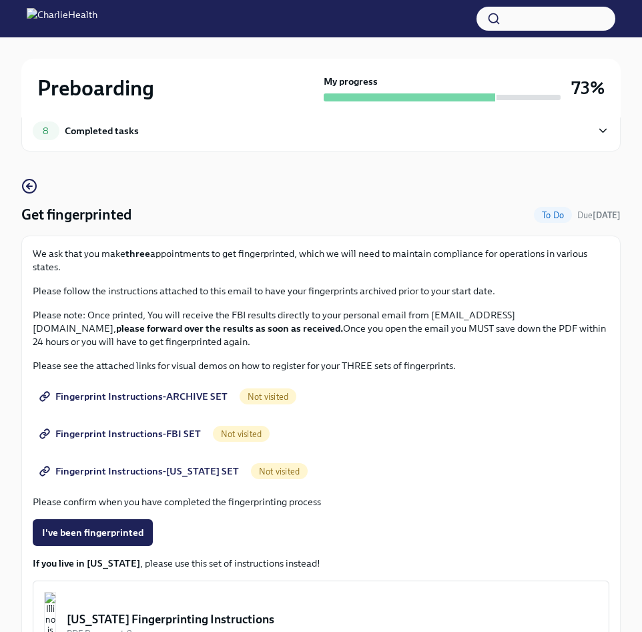
click at [178, 392] on span "Fingerprint Instructions-ARCHIVE SET" at bounding box center [134, 396] width 185 height 13
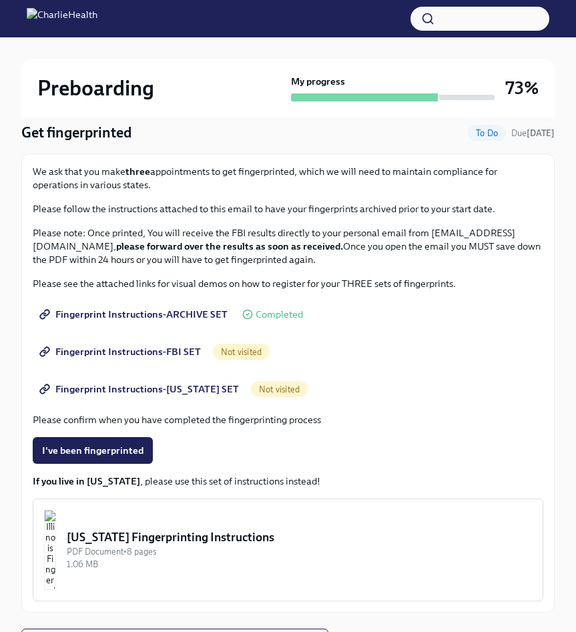
scroll to position [118, 0]
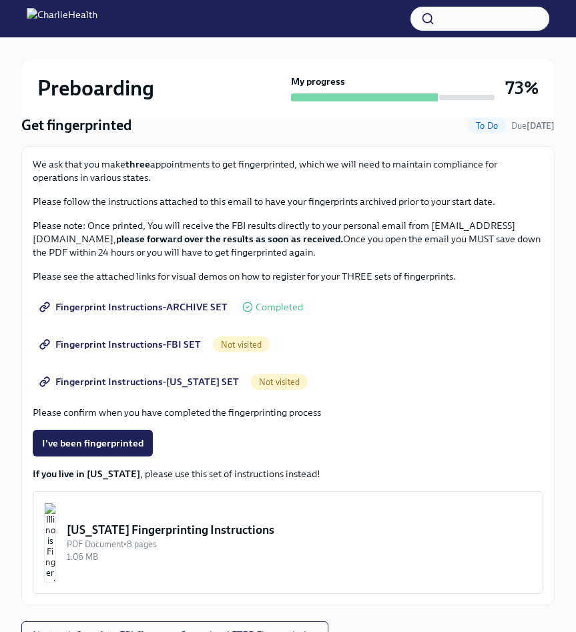
click at [172, 340] on span "Fingerprint Instructions-FBI SET" at bounding box center [121, 343] width 159 height 13
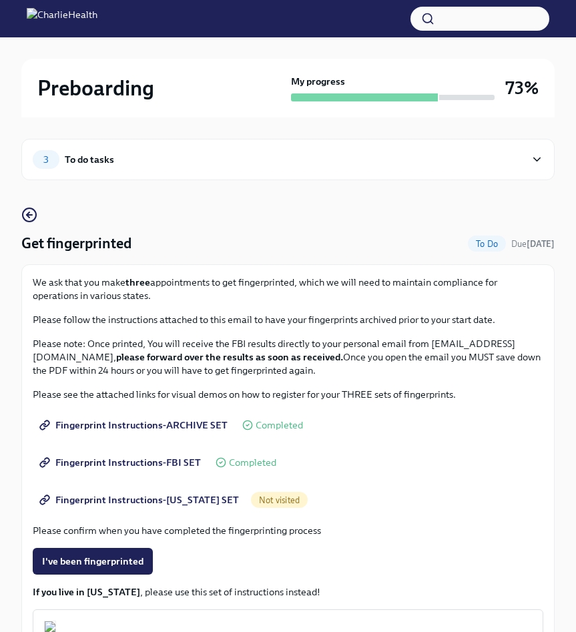
click at [165, 500] on span "Fingerprint Instructions-[US_STATE] SET" at bounding box center [140, 499] width 197 height 13
click at [188, 430] on span "Fingerprint Instructions-ARCHIVE SET" at bounding box center [134, 424] width 185 height 13
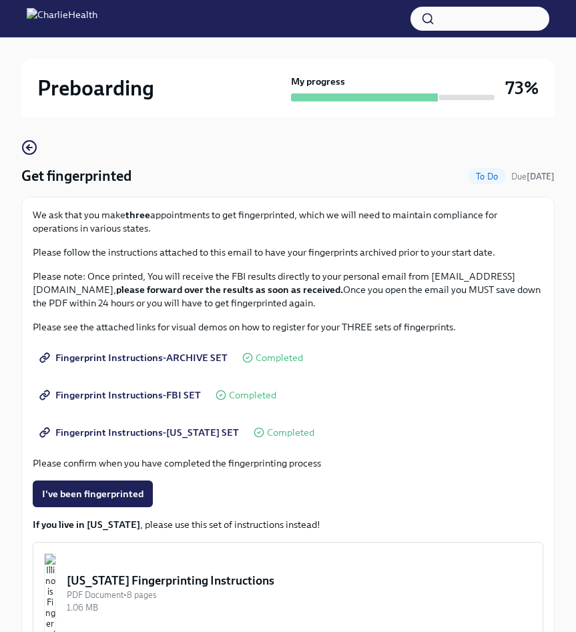
scroll to position [182, 0]
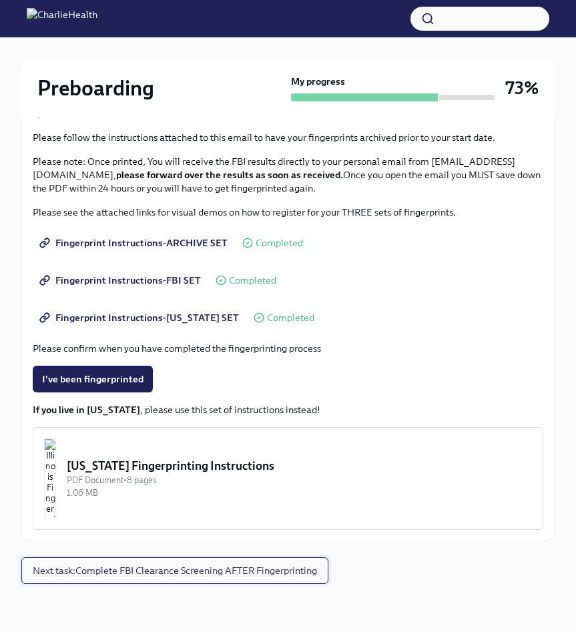
click at [196, 569] on span "Next task : Complete FBI Clearance Screening AFTER Fingerprinting" at bounding box center [175, 570] width 284 height 13
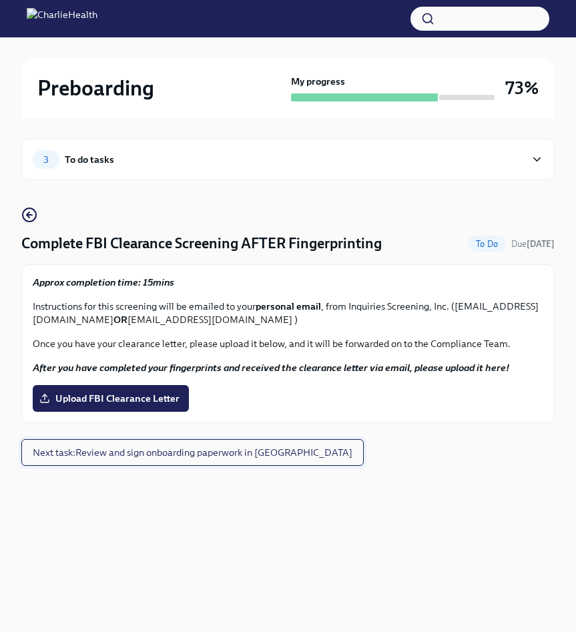
click at [152, 456] on span "Next task : Review and sign onboarding paperwork in [GEOGRAPHIC_DATA]" at bounding box center [192, 452] width 319 height 13
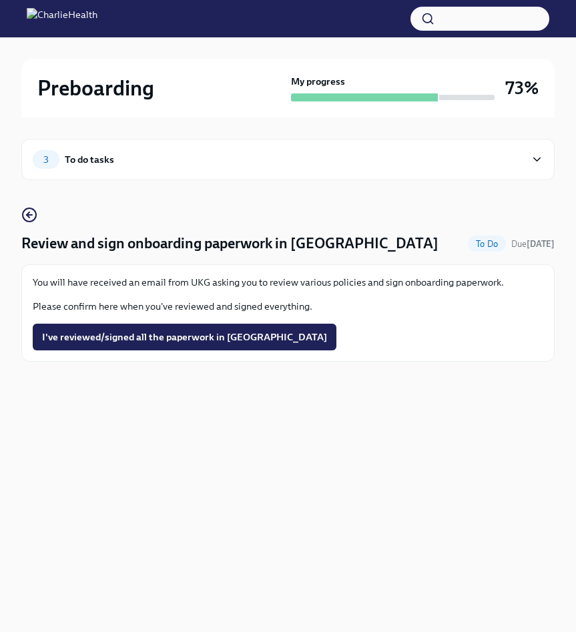
click at [149, 245] on h4 "Review and sign onboarding paperwork in [GEOGRAPHIC_DATA]" at bounding box center [229, 243] width 417 height 20
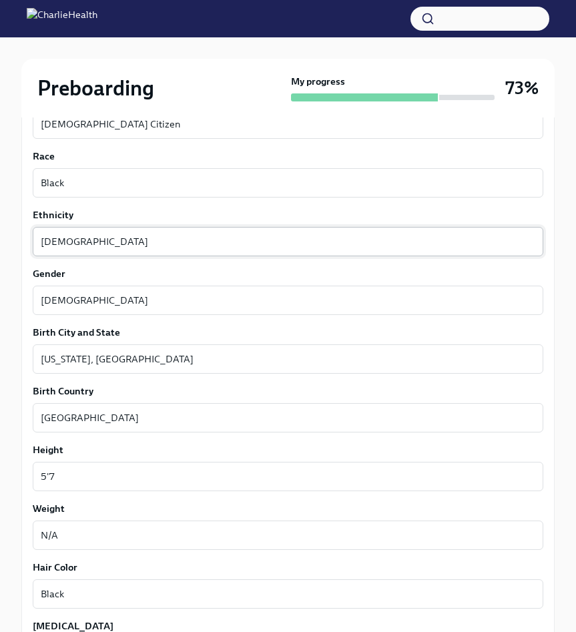
scroll to position [780, 0]
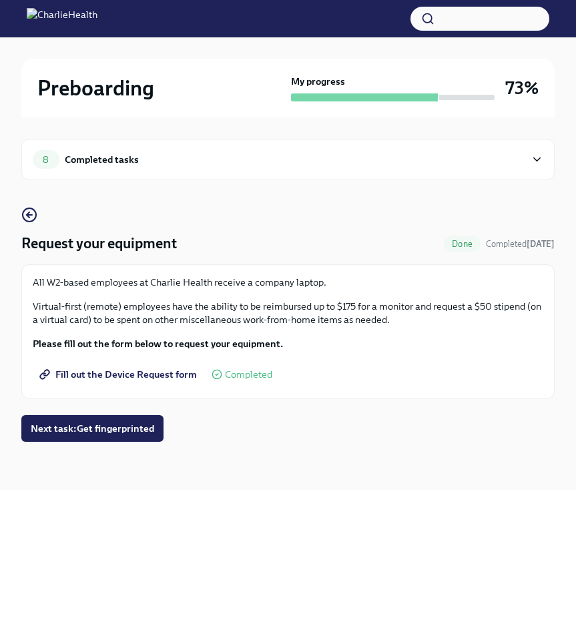
click at [118, 171] on div "8 Completed tasks" at bounding box center [287, 159] width 533 height 41
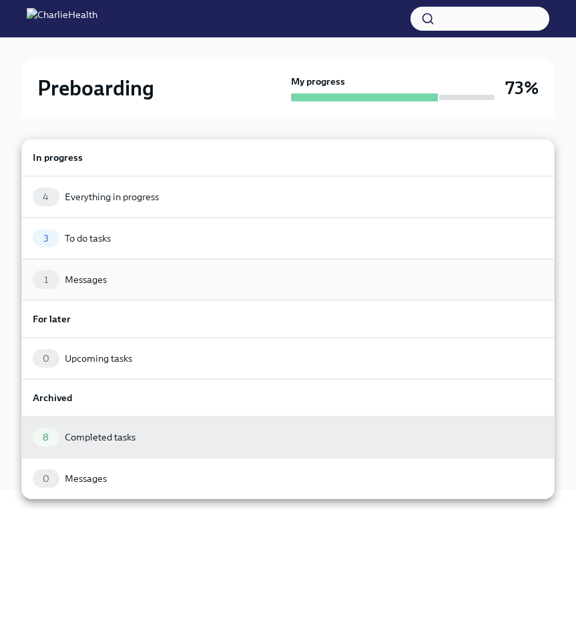
click at [97, 291] on div "1 Messages" at bounding box center [287, 279] width 533 height 41
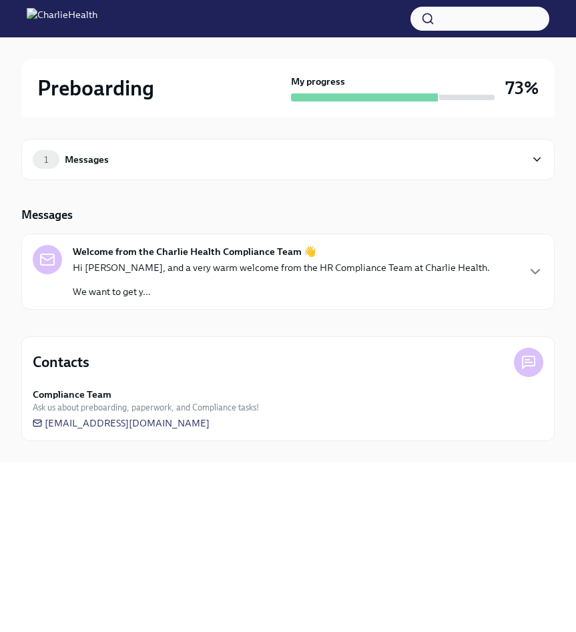
click at [246, 276] on div "Hi YAOUNDE, and a very warm welcome from the HR Compliance Team at Charlie Heal…" at bounding box center [281, 279] width 417 height 37
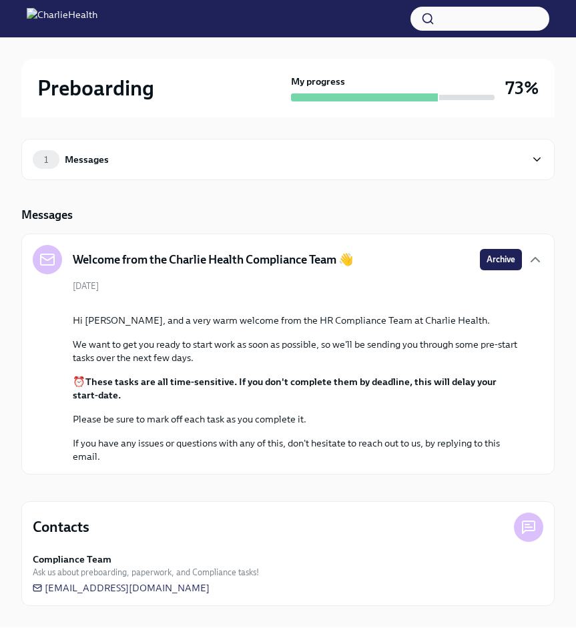
scroll to position [124, 0]
click at [137, 373] on div "Hi YAOUNDE, and a very warm welcome from the HR Compliance Team at Charlie Heal…" at bounding box center [297, 387] width 449 height 149
click at [109, 594] on span "newhireonboarding@charliehealth.com" at bounding box center [121, 587] width 177 height 13
click at [131, 35] on div at bounding box center [288, 18] width 576 height 37
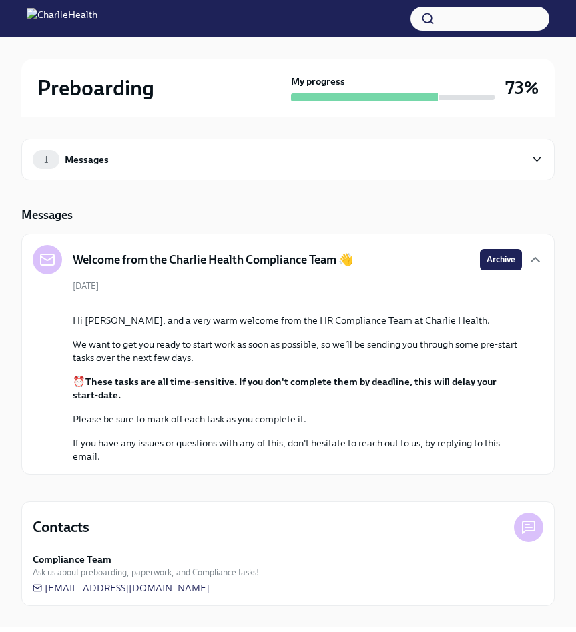
click at [97, 19] on img at bounding box center [62, 18] width 71 height 21
click at [79, 157] on div "Messages" at bounding box center [87, 159] width 44 height 15
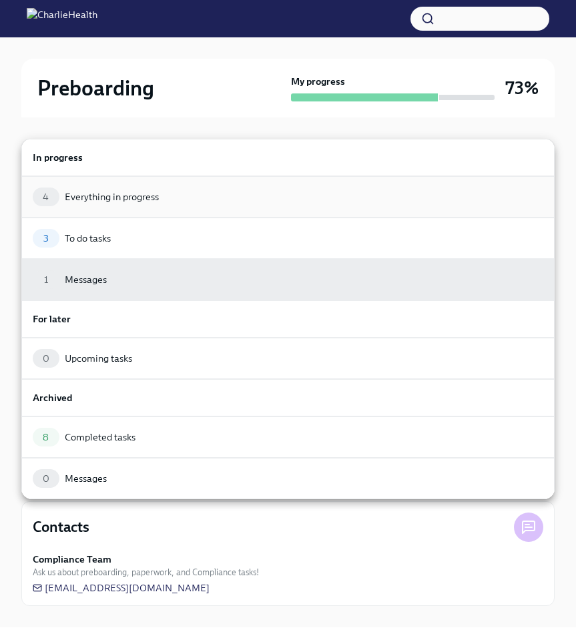
click at [121, 192] on div "Everything in progress" at bounding box center [112, 196] width 94 height 13
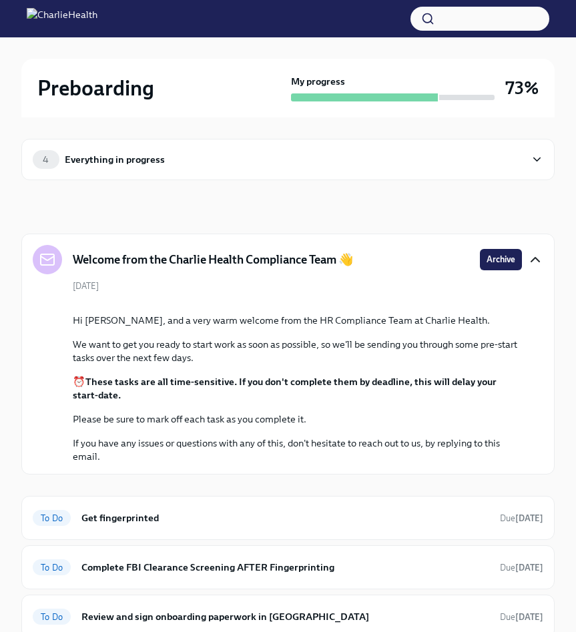
click at [530, 257] on icon "button" at bounding box center [535, 259] width 16 height 16
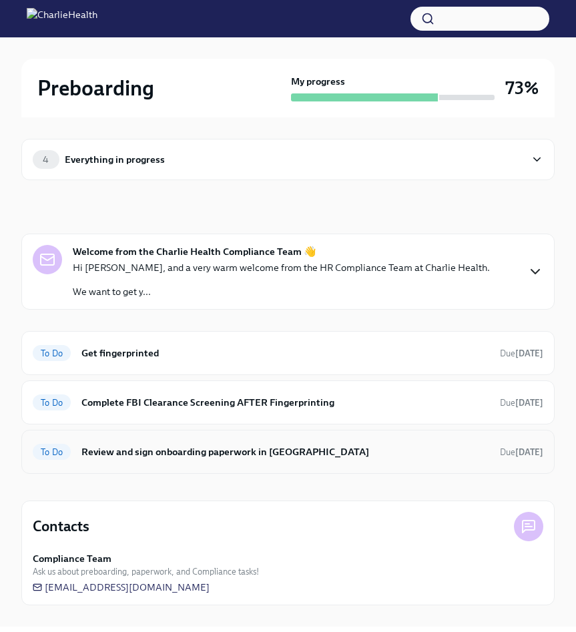
click at [269, 455] on h6 "Review and sign onboarding paperwork in [GEOGRAPHIC_DATA]" at bounding box center [285, 451] width 408 height 15
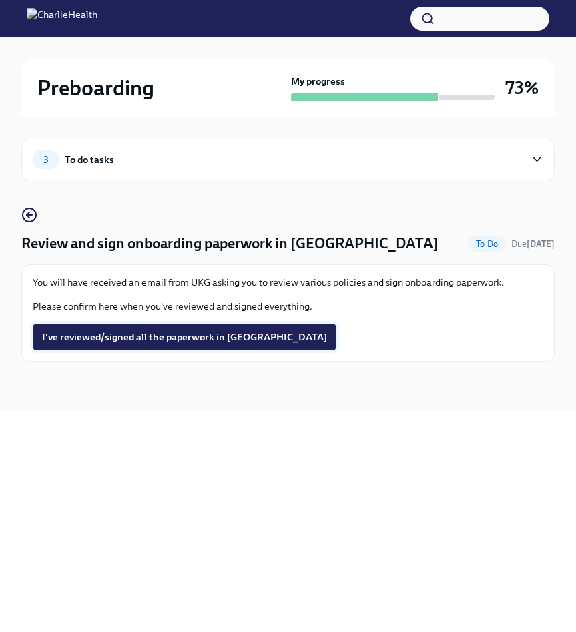
click at [118, 334] on span "I've reviewed/signed all the paperwork in [GEOGRAPHIC_DATA]" at bounding box center [184, 336] width 285 height 13
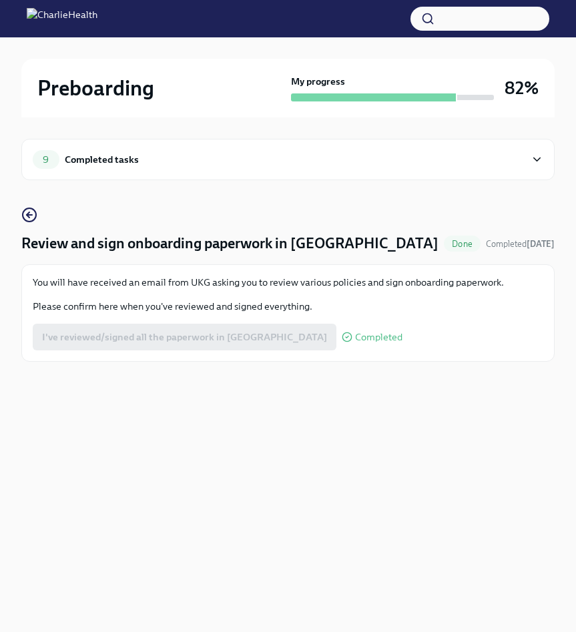
click at [137, 156] on div "9 Completed tasks" at bounding box center [279, 159] width 492 height 19
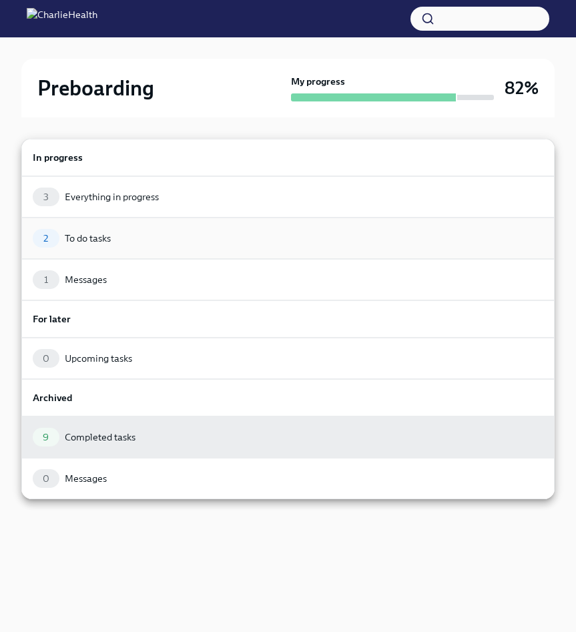
click at [104, 240] on div "To do tasks" at bounding box center [88, 237] width 46 height 13
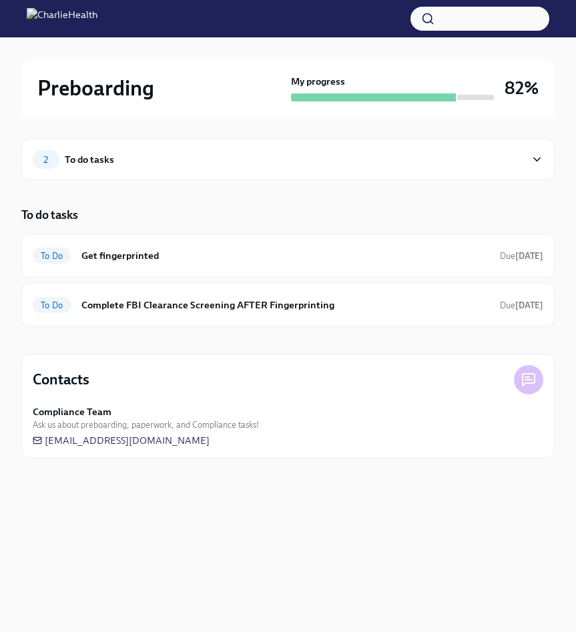
click at [95, 161] on div "To do tasks" at bounding box center [89, 159] width 49 height 15
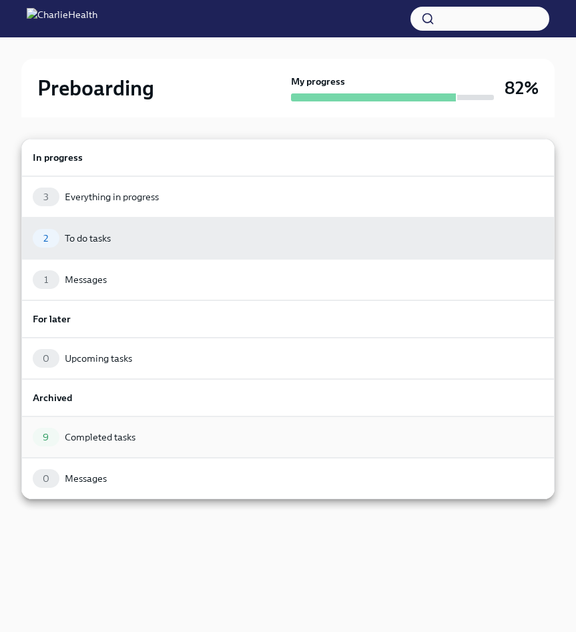
click at [116, 436] on div "Completed tasks" at bounding box center [100, 436] width 71 height 13
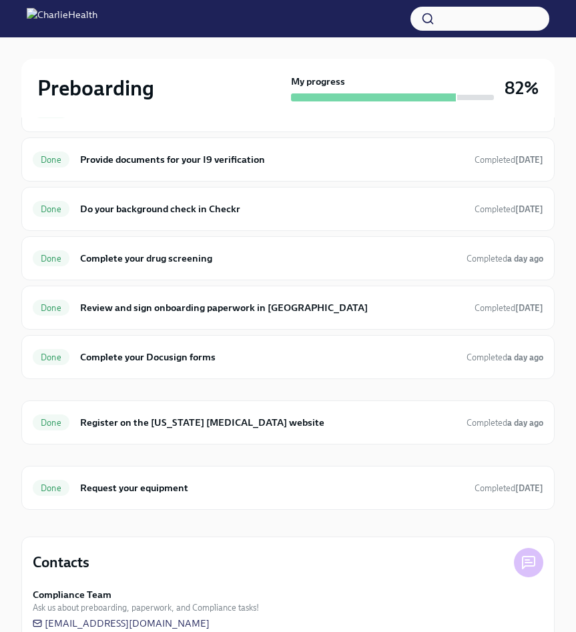
scroll to position [200, 0]
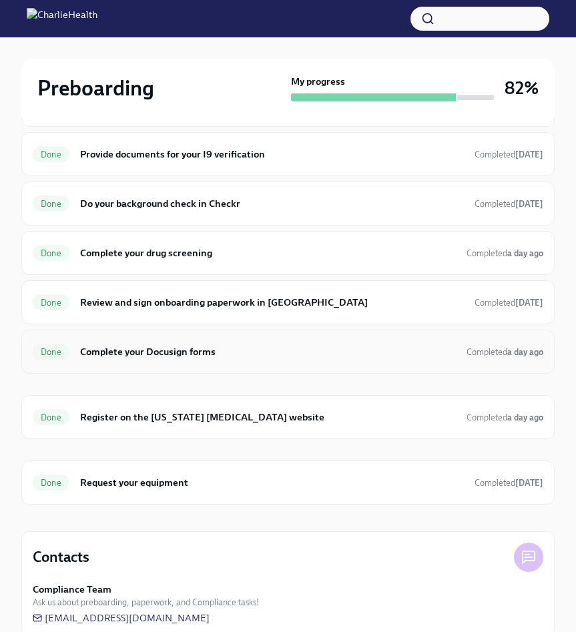
click at [178, 342] on div "Done Complete your Docusign forms Completed a day ago" at bounding box center [288, 351] width 510 height 21
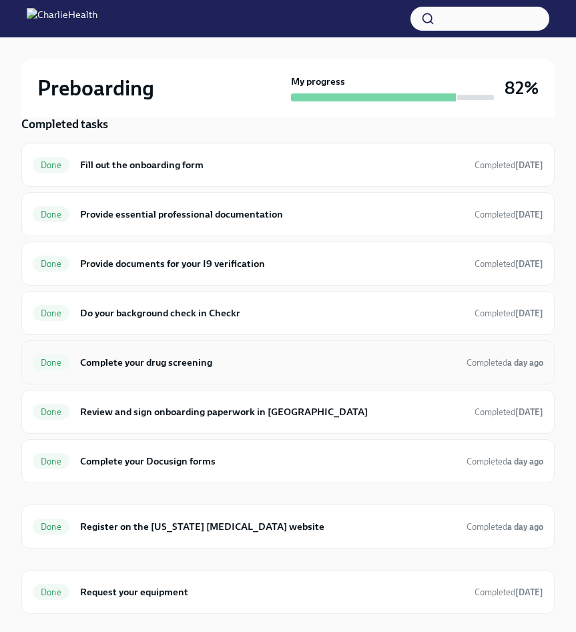
scroll to position [87, 0]
